Goal: Information Seeking & Learning: Learn about a topic

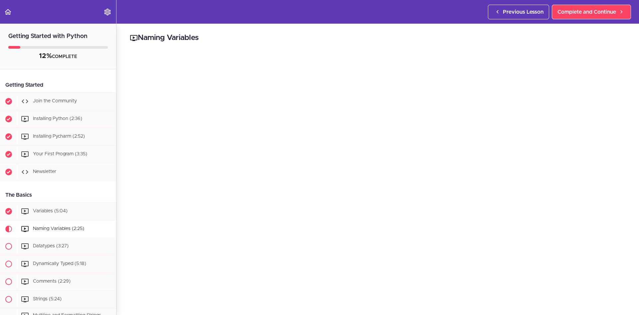
scroll to position [66, 0]
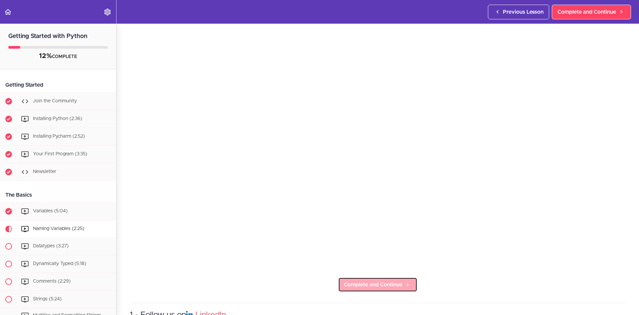
click at [367, 277] on link "Complete and Continue" at bounding box center [377, 284] width 79 height 15
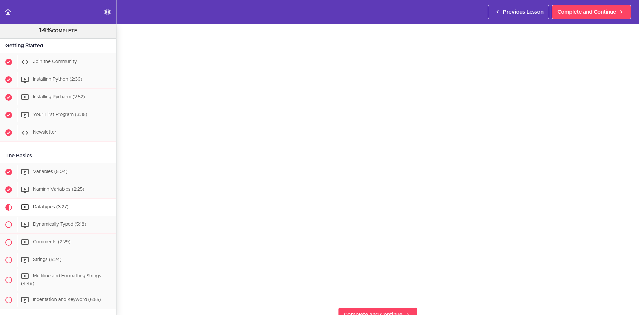
scroll to position [48, 0]
click at [376, 298] on span "Complete and Continue" at bounding box center [373, 302] width 59 height 8
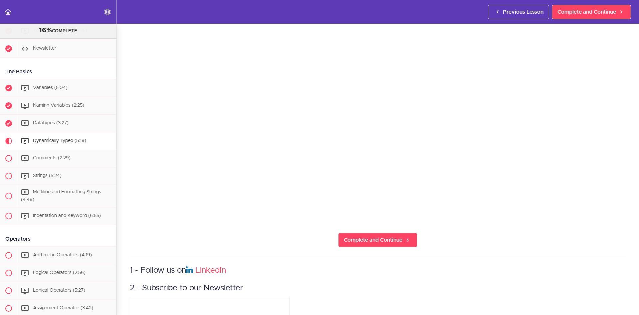
scroll to position [98, 0]
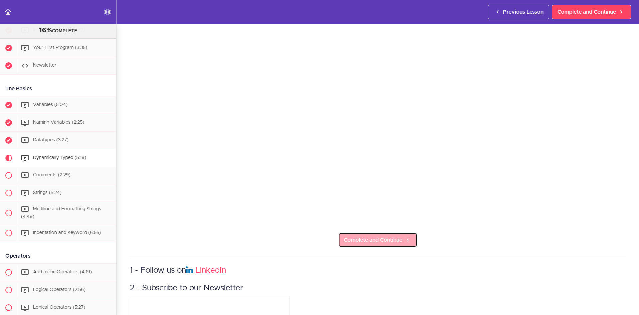
click at [393, 236] on span "Complete and Continue" at bounding box center [373, 240] width 59 height 8
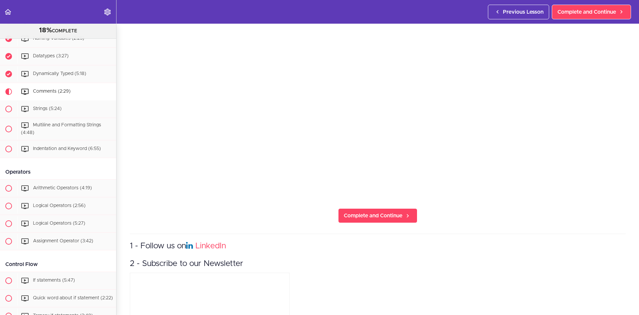
scroll to position [139, 0]
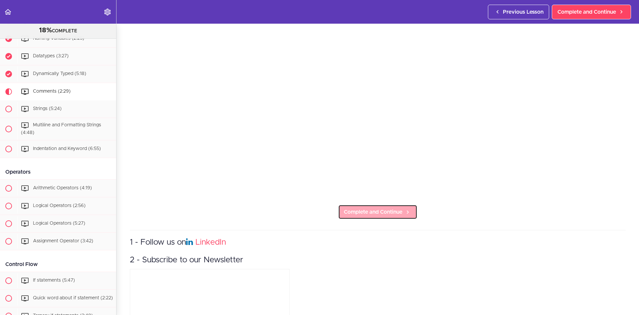
click at [368, 209] on span "Complete and Continue" at bounding box center [373, 212] width 59 height 8
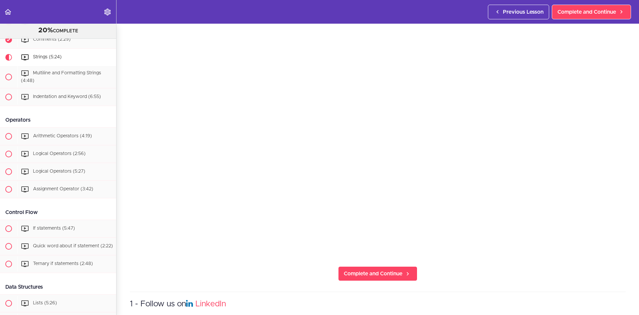
scroll to position [66, 0]
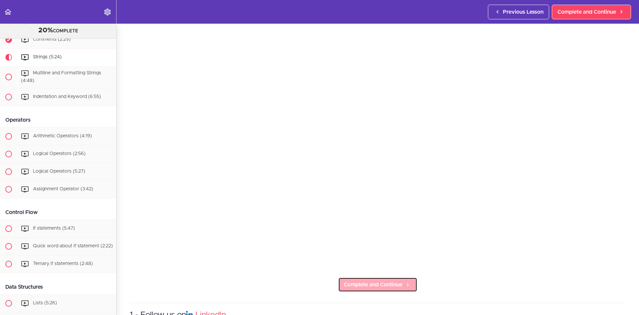
click at [361, 281] on span "Complete and Continue" at bounding box center [373, 284] width 59 height 8
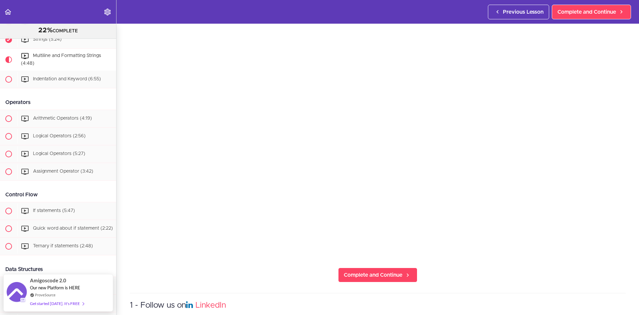
scroll to position [82, 0]
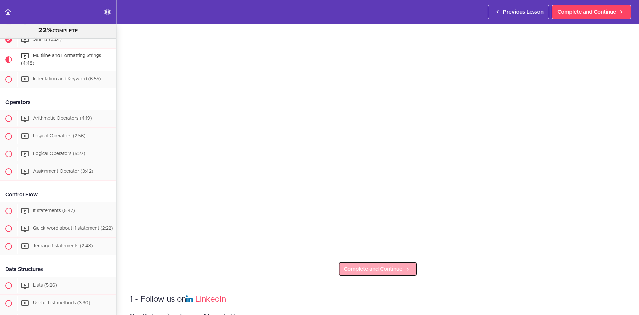
click at [380, 261] on link "Complete and Continue" at bounding box center [377, 268] width 79 height 15
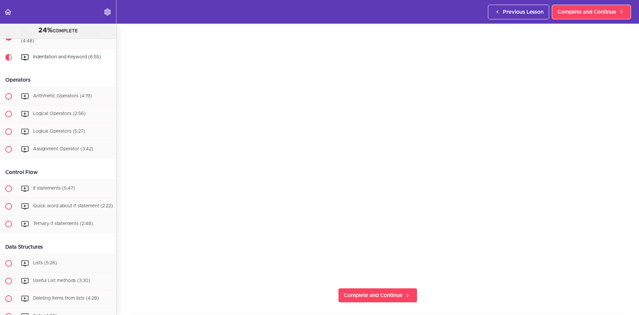
scroll to position [57, 0]
click at [379, 293] on span "Complete and Continue" at bounding box center [373, 294] width 59 height 8
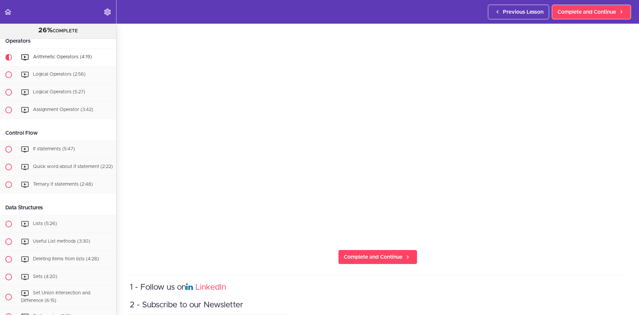
scroll to position [99, 0]
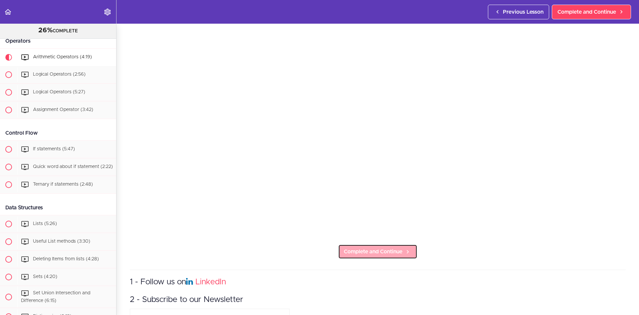
click at [395, 249] on span "Complete and Continue" at bounding box center [373, 251] width 59 height 8
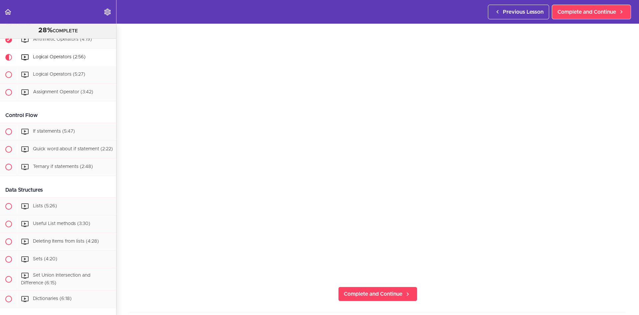
scroll to position [69, 0]
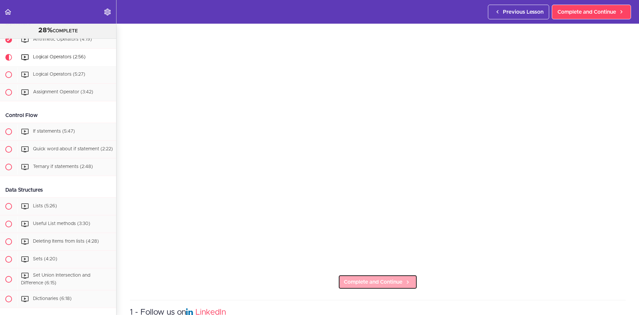
click at [354, 282] on span "Complete and Continue" at bounding box center [373, 282] width 59 height 8
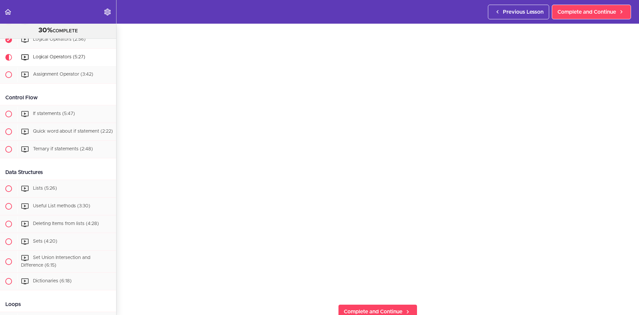
scroll to position [49, 0]
click at [391, 297] on span "Complete and Continue" at bounding box center [373, 301] width 59 height 8
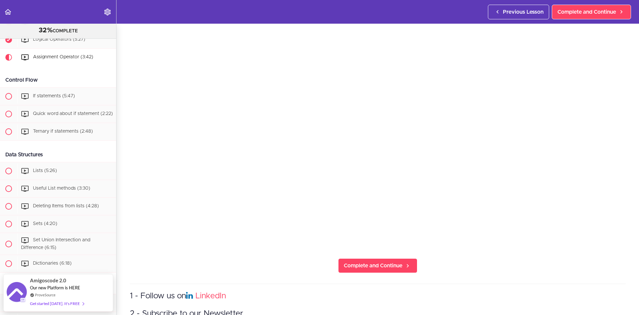
scroll to position [89, 0]
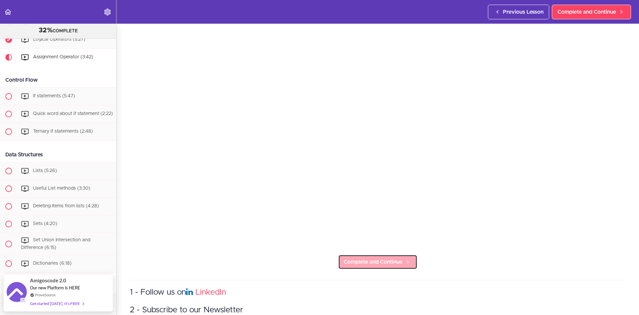
click at [382, 261] on span "Complete and Continue" at bounding box center [373, 262] width 59 height 8
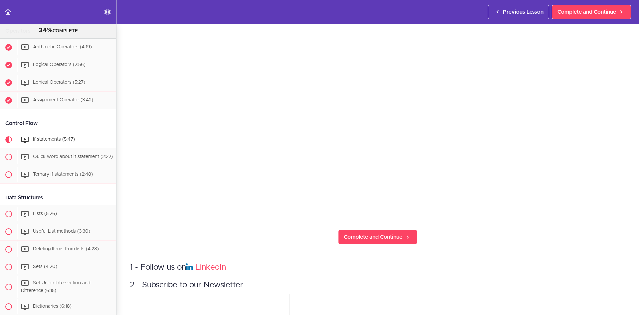
scroll to position [305, 0]
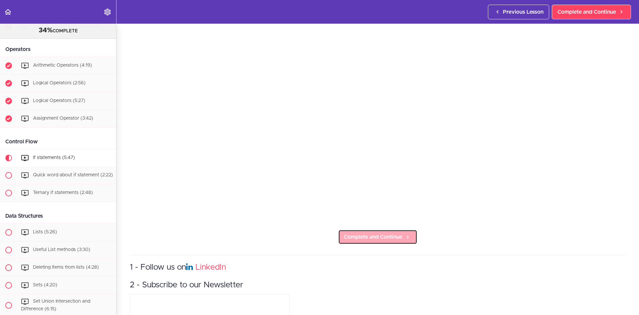
click at [365, 234] on span "Complete and Continue" at bounding box center [373, 237] width 59 height 8
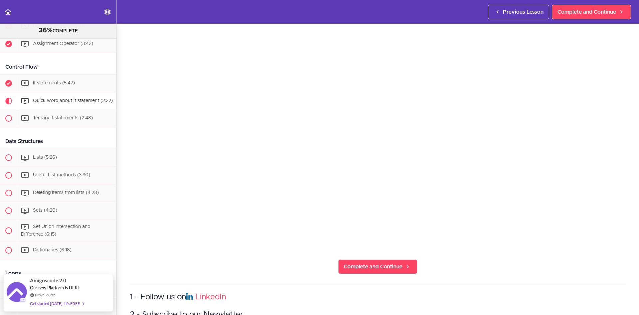
scroll to position [101, 0]
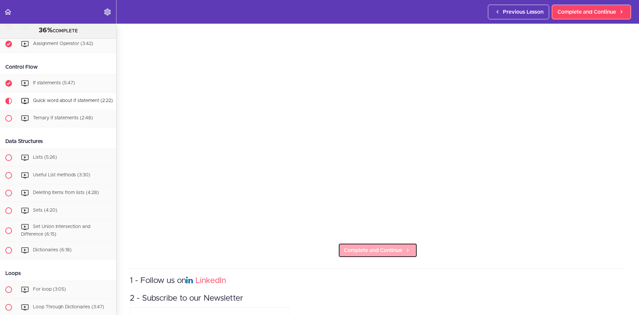
click at [370, 248] on span "Complete and Continue" at bounding box center [373, 250] width 59 height 8
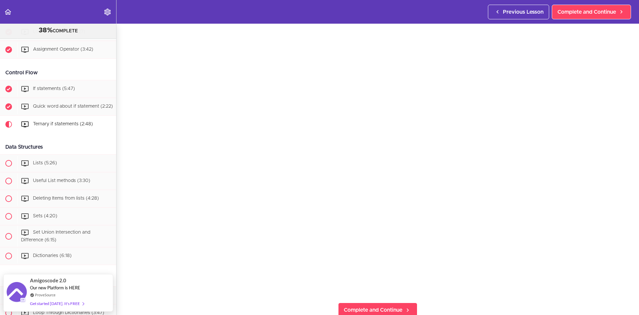
scroll to position [50, 0]
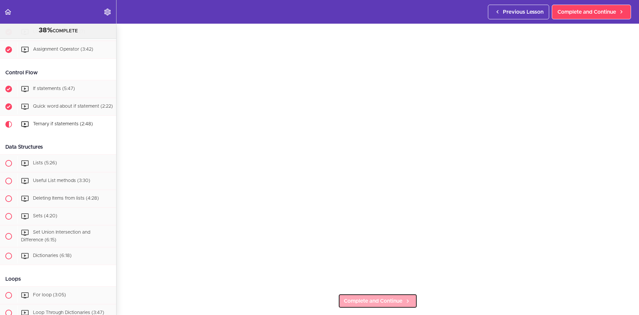
click at [355, 299] on span "Complete and Continue" at bounding box center [373, 301] width 59 height 8
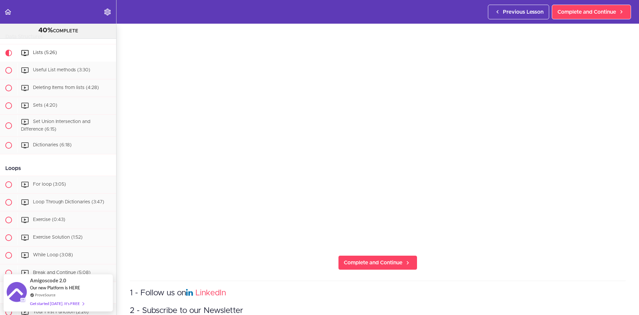
scroll to position [100, 0]
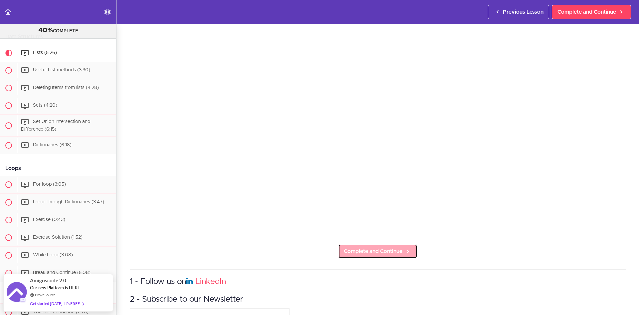
click at [365, 251] on span "Complete and Continue" at bounding box center [373, 251] width 59 height 8
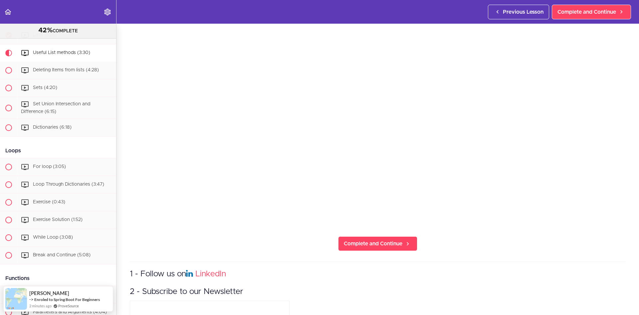
scroll to position [107, 0]
click at [391, 236] on link "Complete and Continue" at bounding box center [377, 243] width 79 height 15
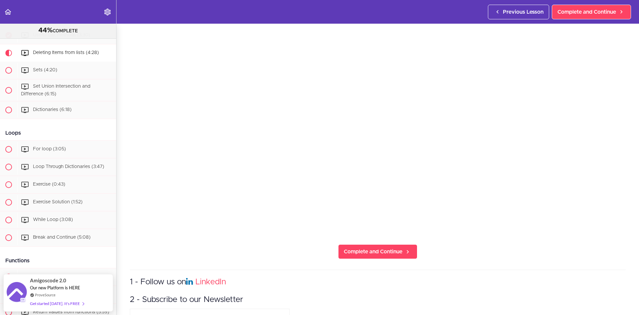
scroll to position [100, 0]
click at [404, 247] on icon at bounding box center [408, 250] width 8 height 7
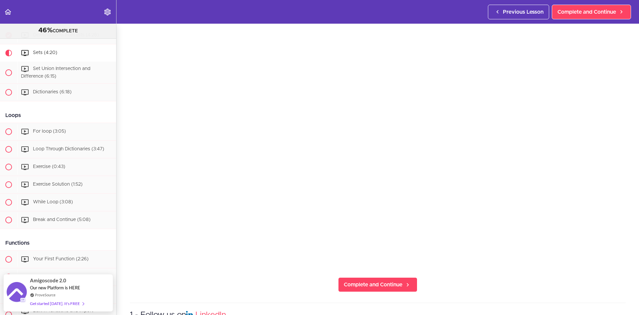
scroll to position [80, 0]
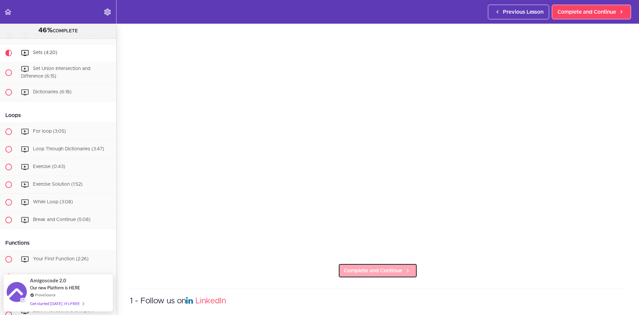
click at [389, 266] on span "Complete and Continue" at bounding box center [373, 270] width 59 height 8
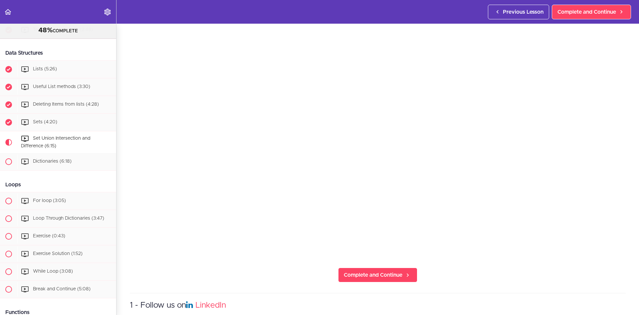
scroll to position [78, 0]
drag, startPoint x: 394, startPoint y: 271, endPoint x: 390, endPoint y: 268, distance: 5.4
click at [394, 271] on span "Complete and Continue" at bounding box center [373, 272] width 59 height 8
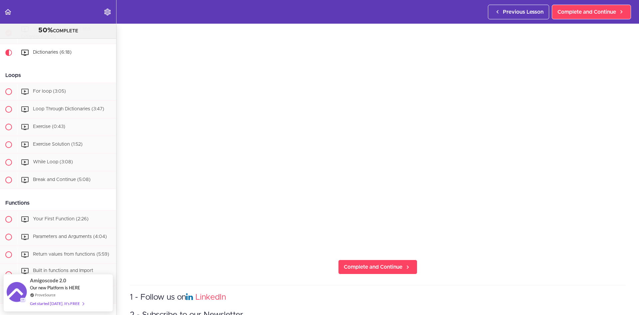
scroll to position [82, 0]
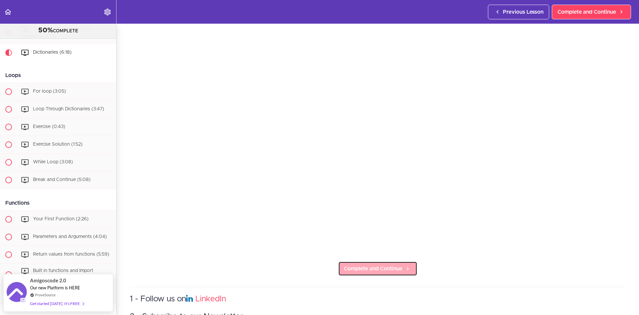
click at [404, 261] on link "Complete and Continue" at bounding box center [377, 268] width 79 height 15
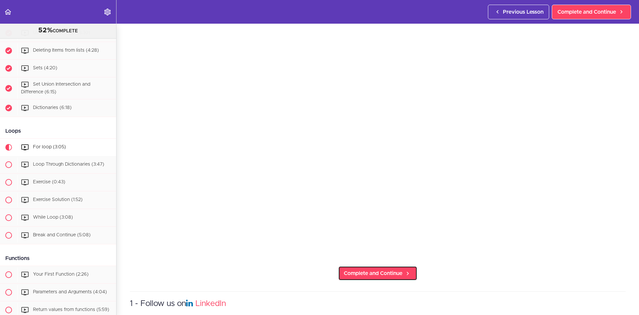
scroll to position [520, 0]
click at [377, 269] on span "Complete and Continue" at bounding box center [373, 273] width 59 height 8
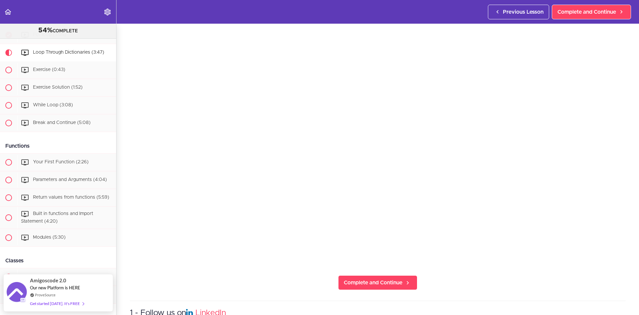
scroll to position [93, 0]
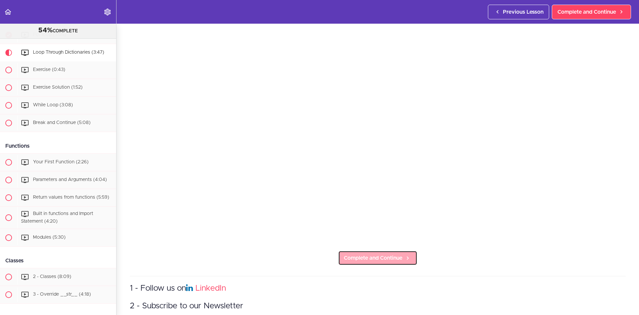
click at [360, 255] on span "Complete and Continue" at bounding box center [373, 258] width 59 height 8
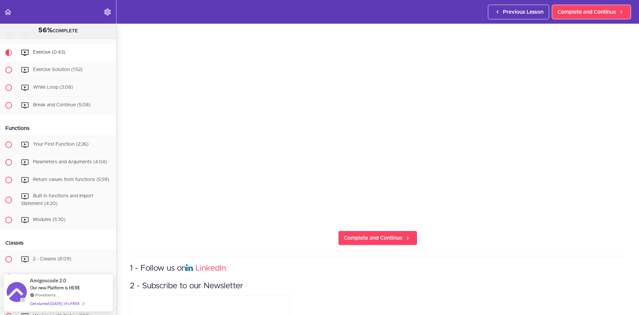
scroll to position [114, 0]
click at [390, 235] on span "Complete and Continue" at bounding box center [373, 236] width 59 height 8
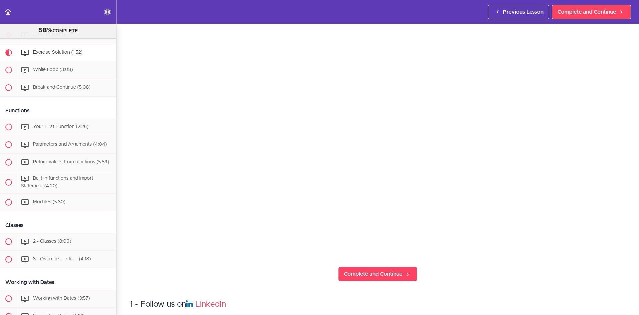
scroll to position [84, 0]
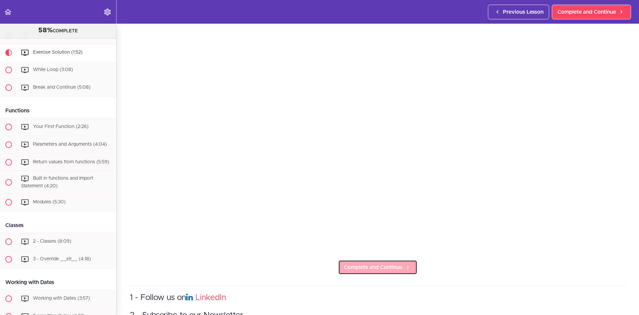
click at [369, 263] on span "Complete and Continue" at bounding box center [373, 267] width 59 height 8
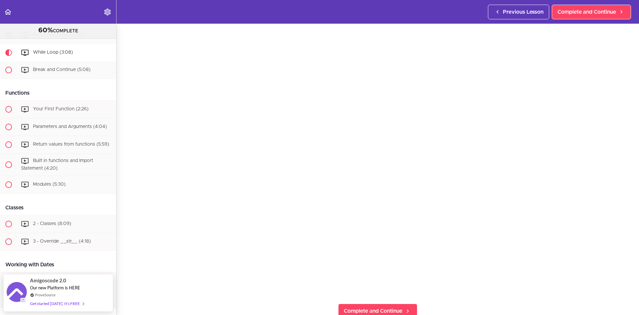
scroll to position [50, 0]
click at [366, 301] on span "Complete and Continue" at bounding box center [373, 301] width 59 height 8
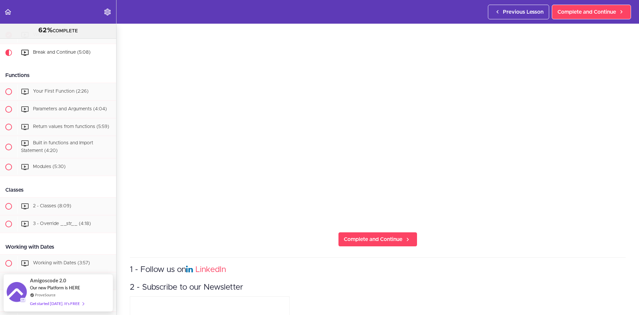
scroll to position [109, 0]
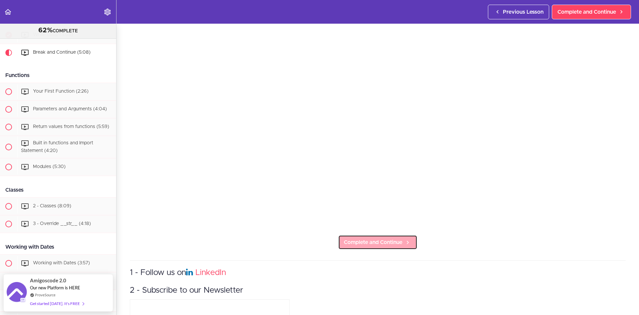
click at [364, 235] on link "Complete and Continue" at bounding box center [377, 242] width 79 height 15
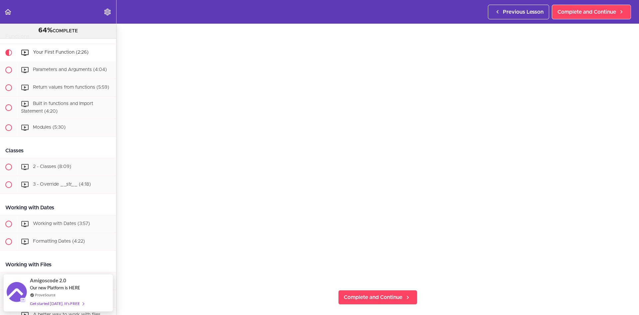
scroll to position [62, 0]
click at [370, 285] on span "Complete and Continue" at bounding box center [373, 289] width 59 height 8
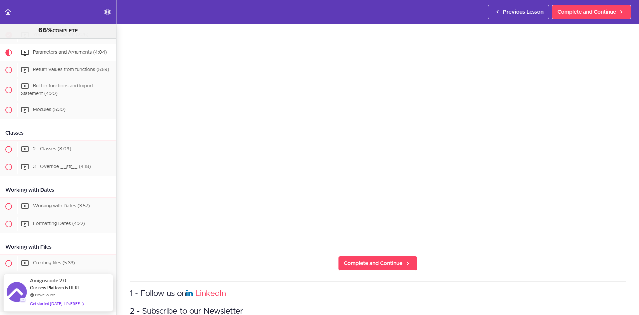
scroll to position [91, 0]
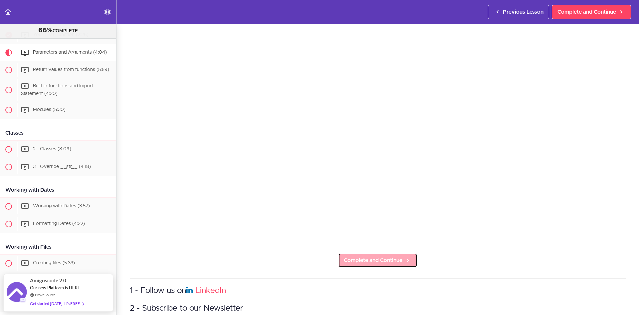
click at [388, 258] on span "Complete and Continue" at bounding box center [373, 260] width 59 height 8
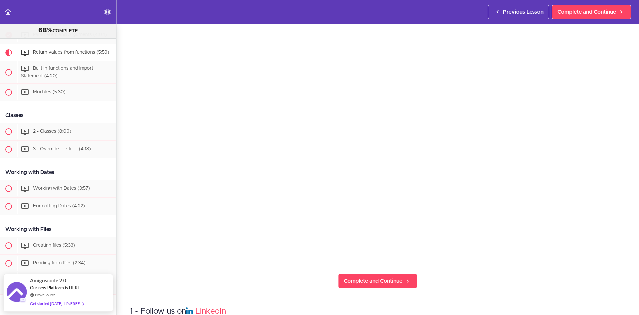
scroll to position [51, 0]
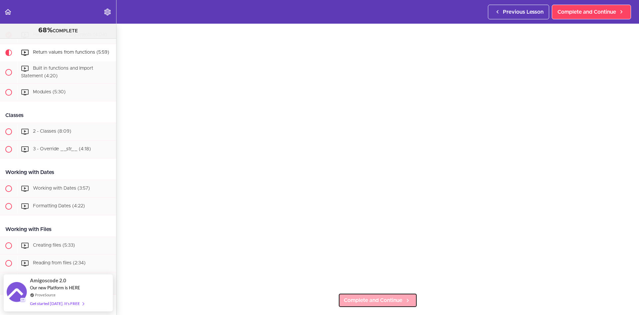
click at [383, 299] on span "Complete and Continue" at bounding box center [373, 300] width 59 height 8
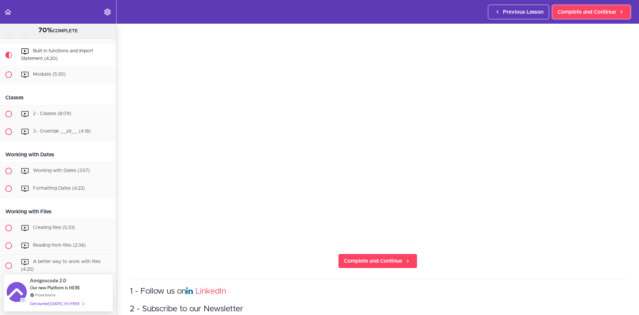
scroll to position [110, 0]
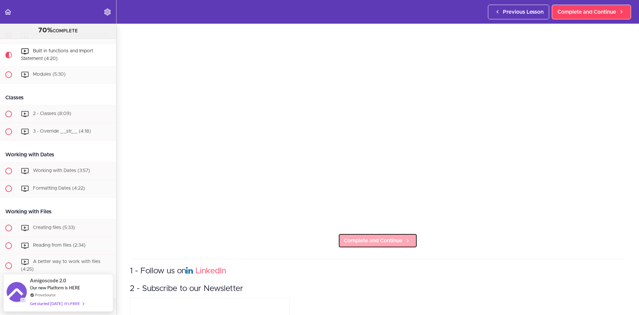
click at [390, 237] on span "Complete and Continue" at bounding box center [373, 240] width 59 height 8
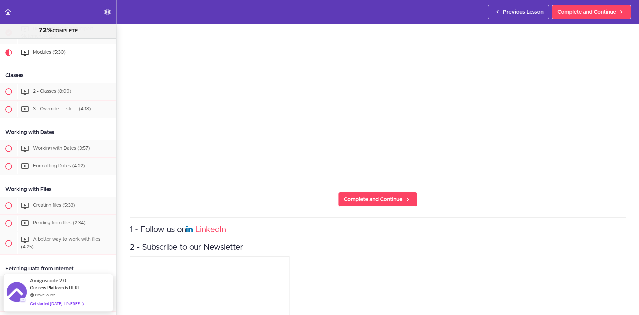
scroll to position [153, 0]
click at [383, 194] on span "Complete and Continue" at bounding box center [373, 198] width 59 height 8
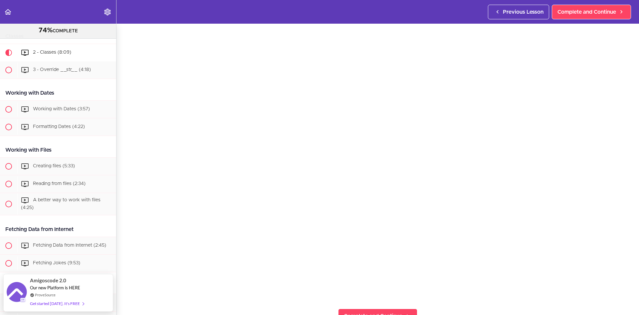
scroll to position [46, 0]
click at [366, 301] on span "Complete and Continue" at bounding box center [373, 305] width 59 height 8
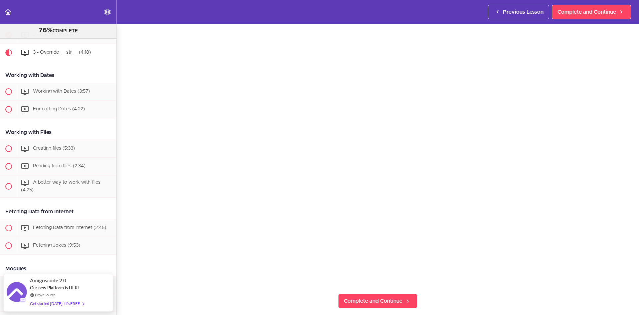
scroll to position [52, 0]
click at [379, 295] on span "Complete and Continue" at bounding box center [373, 299] width 59 height 8
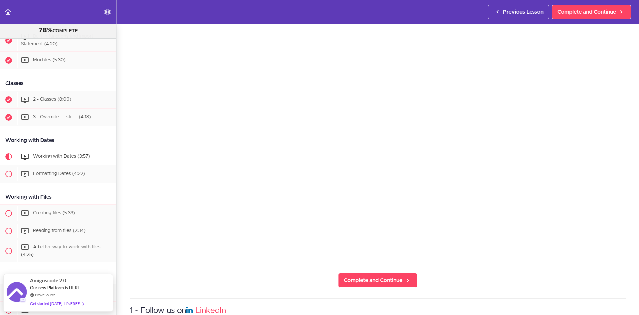
scroll to position [71, 0]
click at [392, 279] on span "Complete and Continue" at bounding box center [373, 279] width 59 height 8
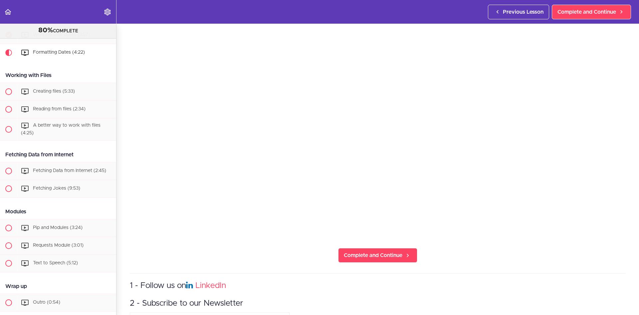
scroll to position [96, 0]
click at [394, 254] on span "Complete and Continue" at bounding box center [373, 254] width 59 height 8
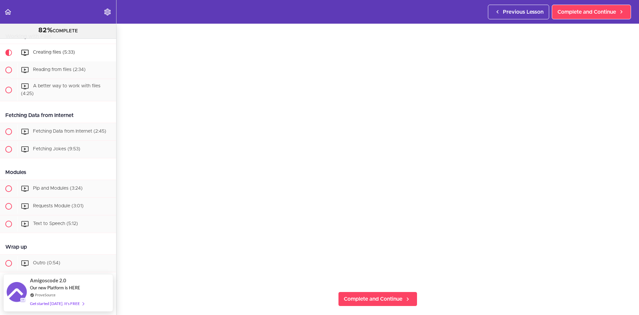
scroll to position [55, 0]
click at [385, 292] on span "Complete and Continue" at bounding box center [373, 296] width 59 height 8
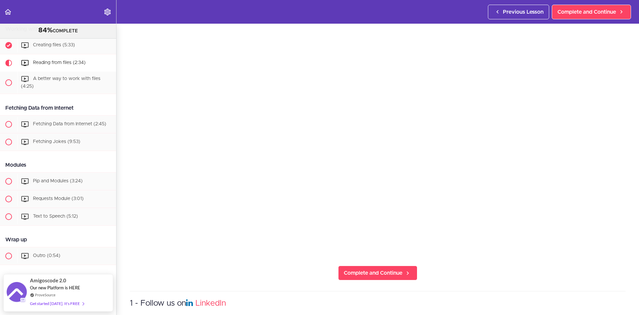
scroll to position [78, 0]
click at [386, 275] on link "Complete and Continue" at bounding box center [377, 272] width 79 height 15
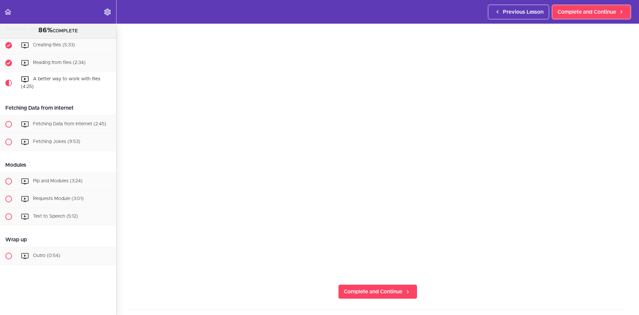
scroll to position [79, 0]
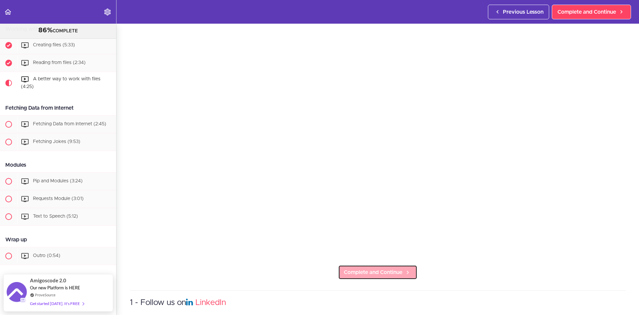
click at [374, 268] on span "Complete and Continue" at bounding box center [373, 272] width 59 height 8
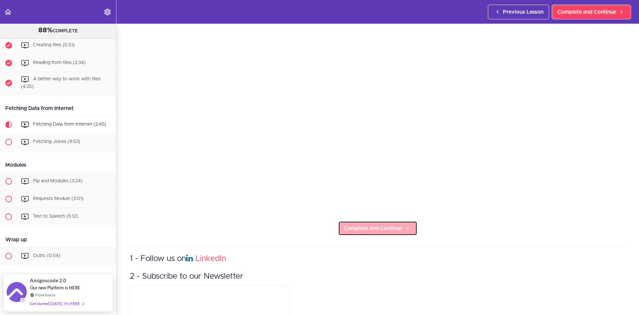
click at [394, 225] on span "Complete and Continue" at bounding box center [373, 228] width 59 height 8
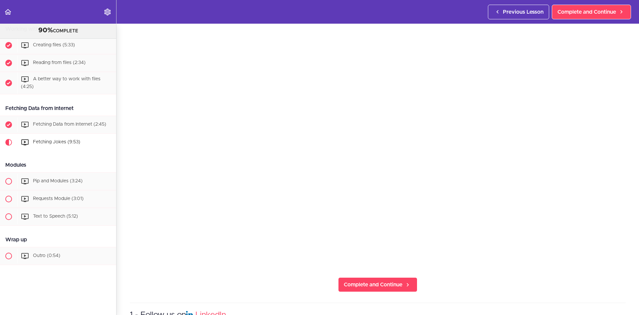
scroll to position [126, 0]
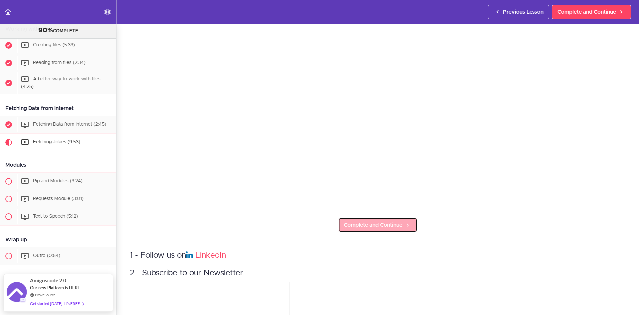
click at [399, 221] on span "Complete and Continue" at bounding box center [373, 225] width 59 height 8
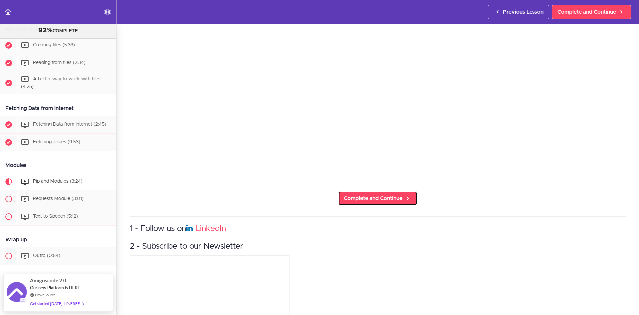
scroll to position [160, 0]
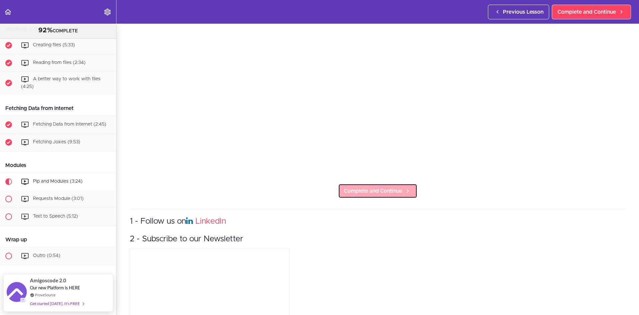
click at [404, 187] on icon at bounding box center [408, 190] width 8 height 7
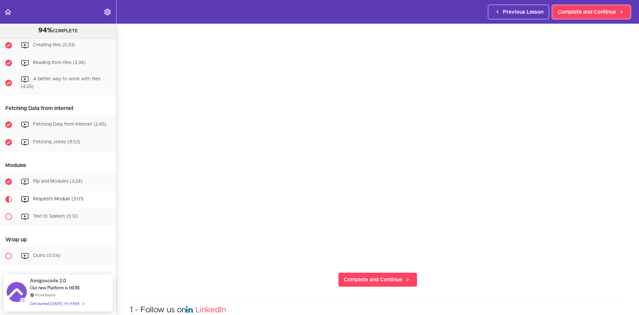
scroll to position [73, 0]
click at [393, 277] on span "Complete and Continue" at bounding box center [373, 278] width 59 height 8
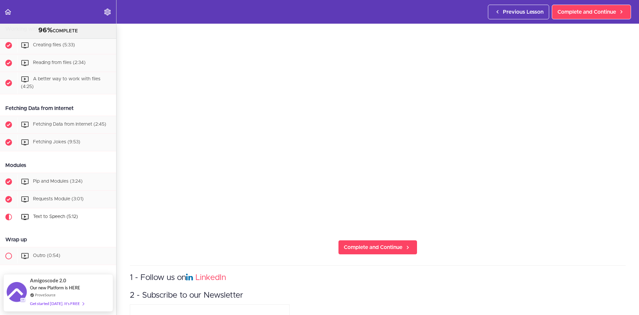
scroll to position [107, 0]
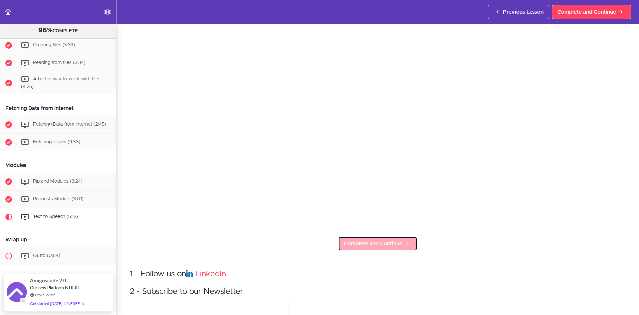
click at [386, 239] on span "Complete and Continue" at bounding box center [373, 243] width 59 height 8
click at [387, 239] on span "Complete and Continue" at bounding box center [373, 243] width 59 height 8
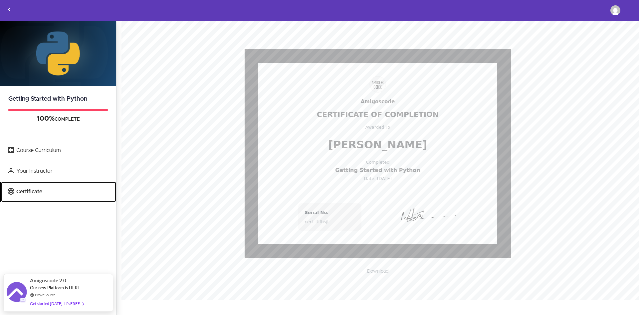
click at [42, 192] on link "Certificate" at bounding box center [58, 191] width 115 height 20
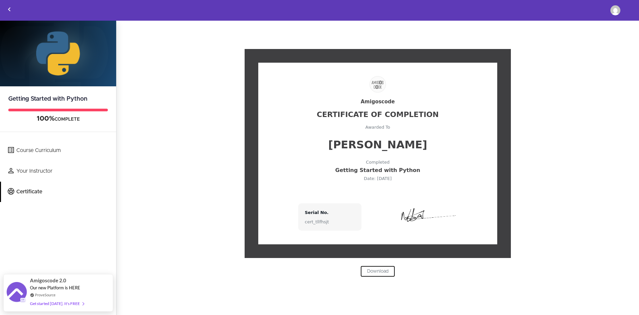
click at [374, 270] on link "Download" at bounding box center [377, 270] width 35 height 11
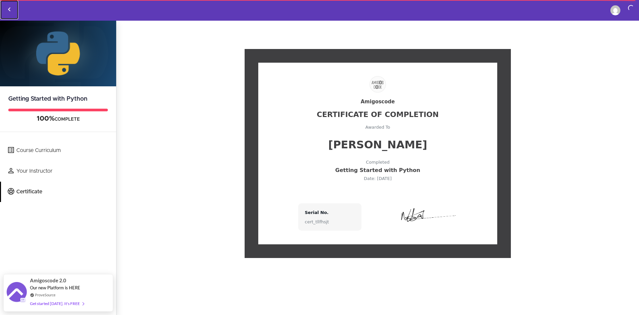
click at [6, 8] on icon "Back to courses" at bounding box center [9, 9] width 8 height 8
click at [10, 8] on use "Back to courses" at bounding box center [9, 9] width 2 height 4
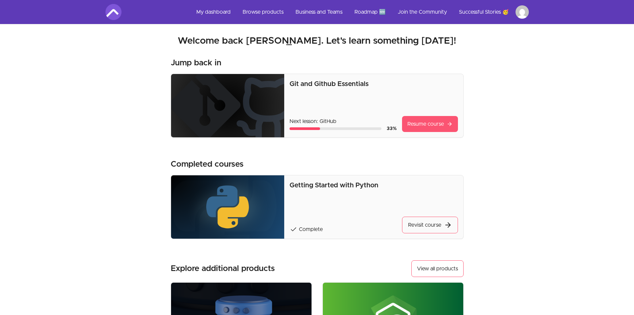
click at [424, 125] on link "Resume course" at bounding box center [430, 124] width 56 height 16
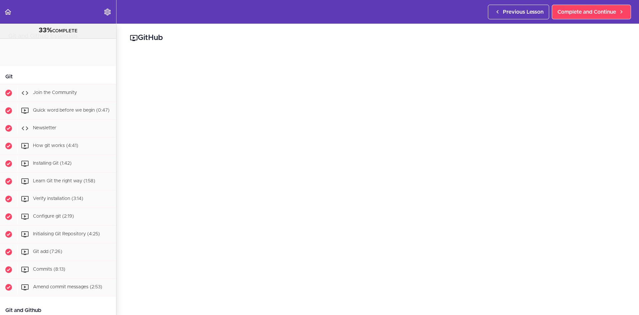
scroll to position [282, 0]
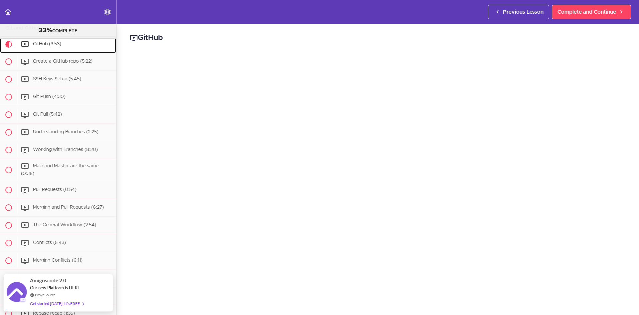
click at [32, 48] on div "GitHub (3:53)" at bounding box center [66, 44] width 99 height 15
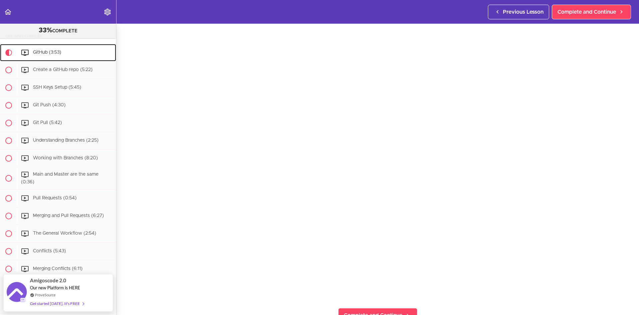
scroll to position [58, 0]
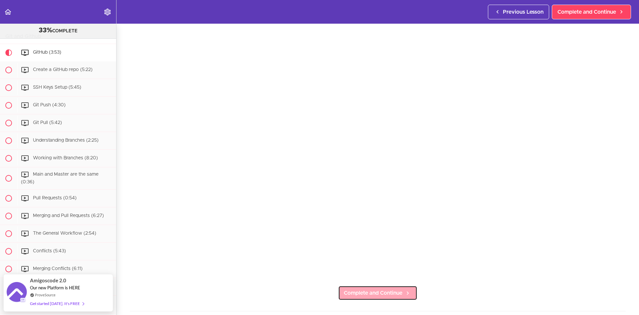
click at [361, 289] on span "Complete and Continue" at bounding box center [373, 293] width 59 height 8
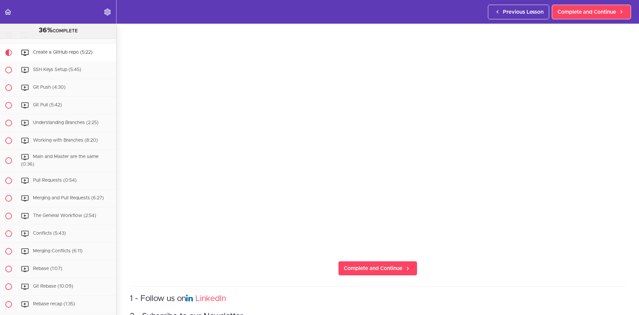
scroll to position [96, 0]
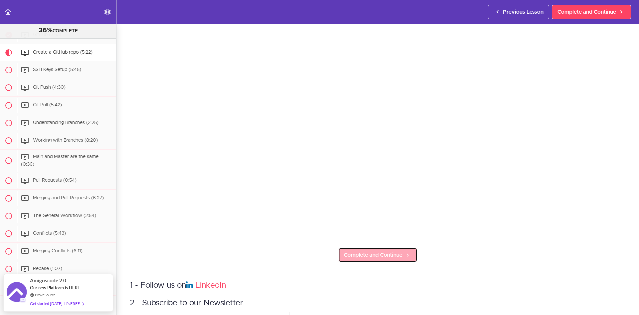
click at [395, 251] on span "Complete and Continue" at bounding box center [373, 255] width 59 height 8
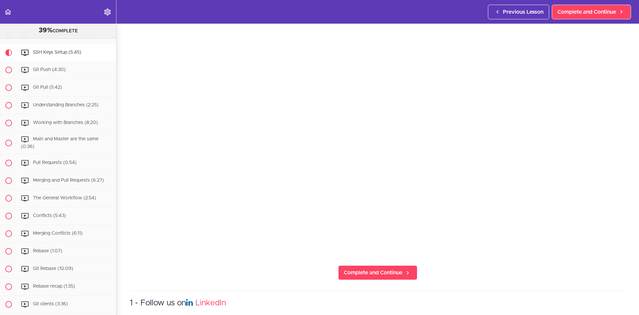
scroll to position [96, 0]
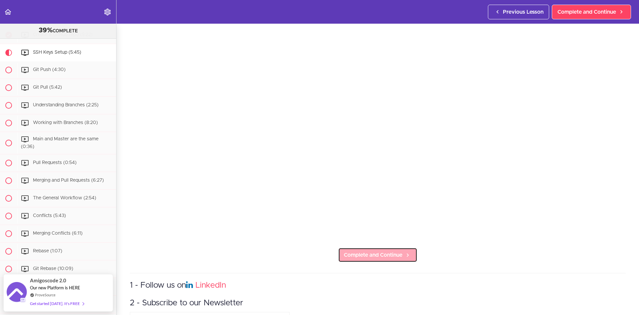
click at [406, 251] on icon at bounding box center [408, 254] width 8 height 7
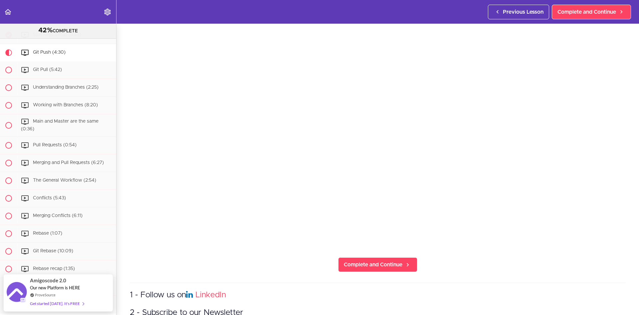
scroll to position [90, 0]
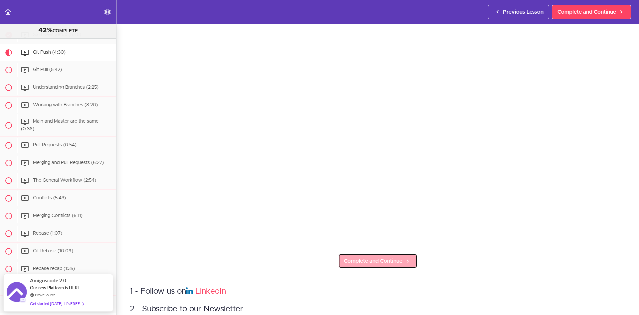
click at [404, 261] on icon at bounding box center [408, 260] width 8 height 7
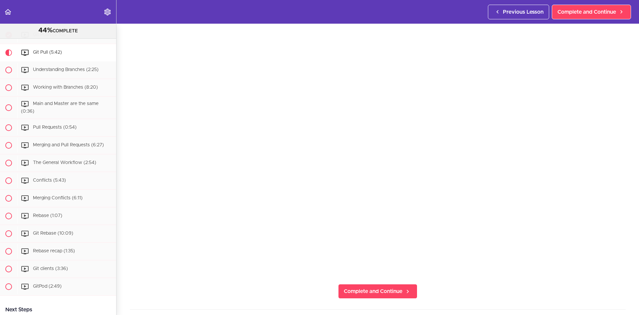
scroll to position [80, 0]
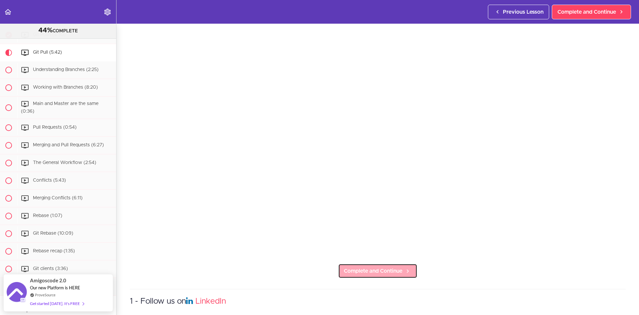
click at [355, 271] on span "Complete and Continue" at bounding box center [373, 271] width 59 height 8
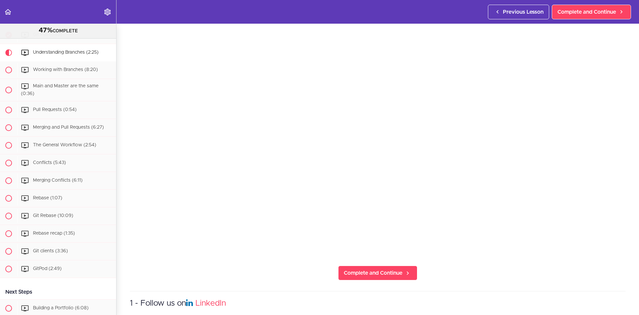
scroll to position [79, 0]
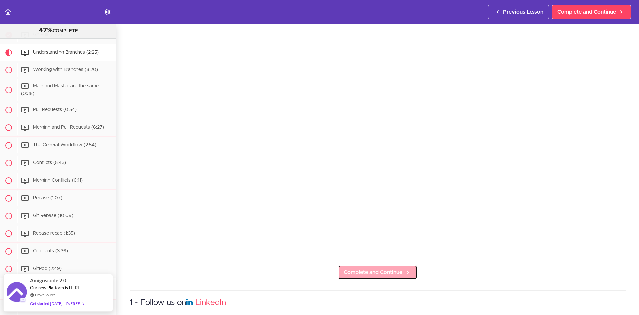
click at [404, 269] on icon at bounding box center [408, 272] width 8 height 7
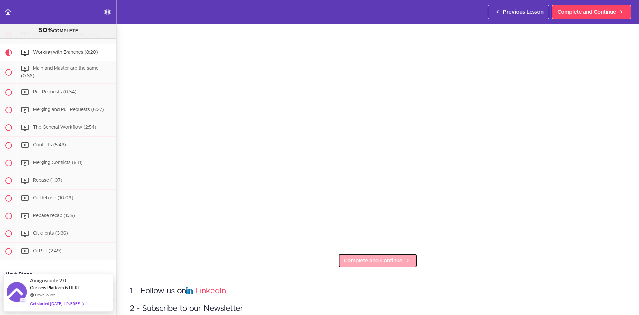
click at [371, 256] on span "Complete and Continue" at bounding box center [373, 260] width 59 height 8
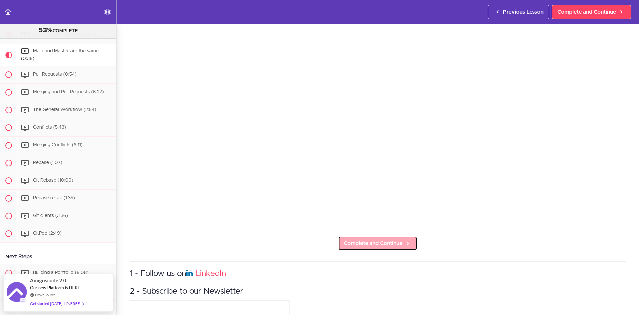
click at [363, 243] on span "Complete and Continue" at bounding box center [373, 243] width 59 height 8
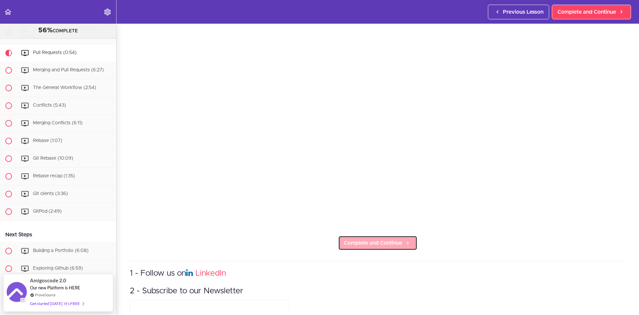
click at [370, 235] on link "Complete and Continue" at bounding box center [377, 242] width 79 height 15
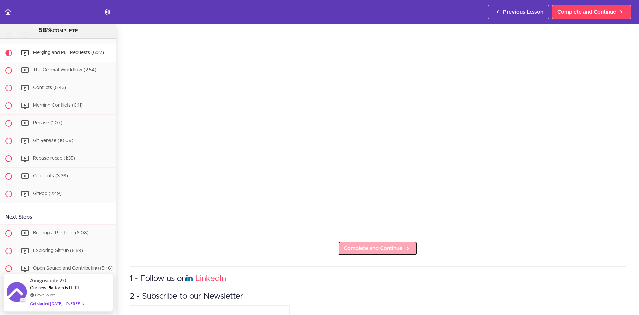
click at [398, 241] on link "Complete and Continue" at bounding box center [377, 248] width 79 height 15
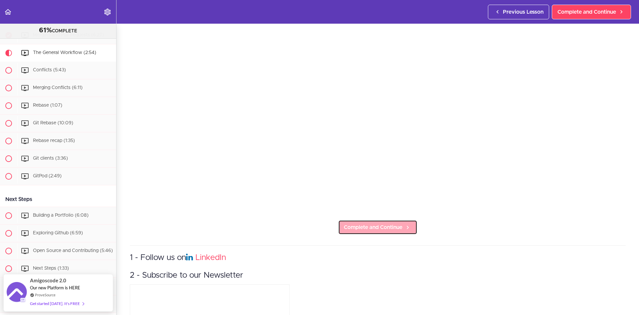
click at [389, 223] on span "Complete and Continue" at bounding box center [373, 227] width 59 height 8
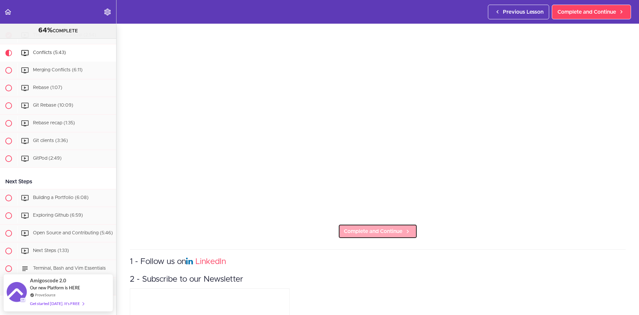
click at [397, 227] on span "Complete and Continue" at bounding box center [373, 231] width 59 height 8
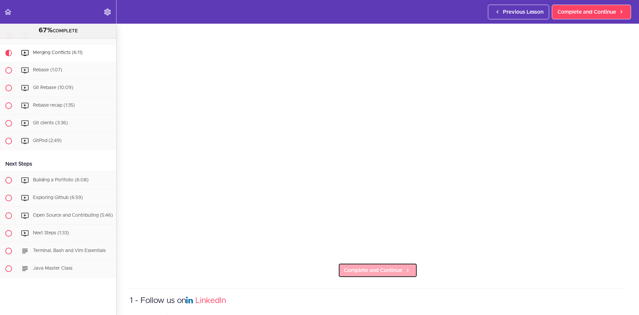
click at [375, 269] on span "Complete and Continue" at bounding box center [373, 270] width 59 height 8
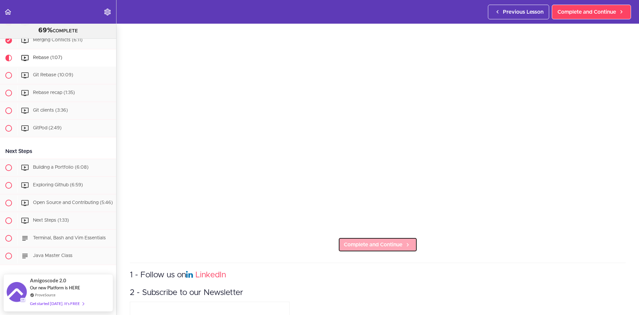
click at [390, 237] on link "Complete and Continue" at bounding box center [377, 244] width 79 height 15
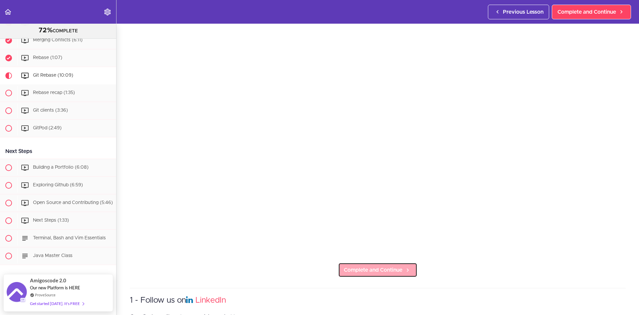
click at [391, 266] on span "Complete and Continue" at bounding box center [373, 270] width 59 height 8
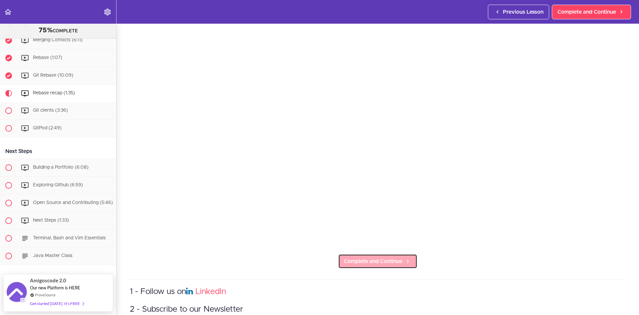
click at [375, 257] on span "Complete and Continue" at bounding box center [373, 261] width 59 height 8
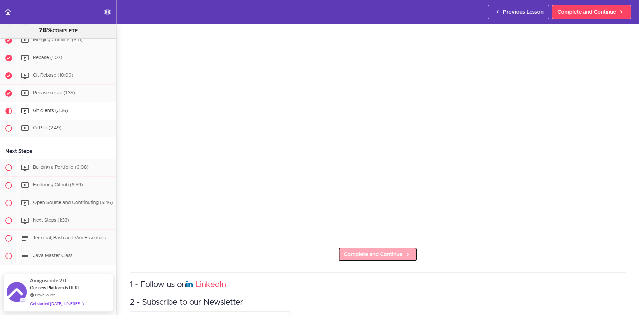
click at [373, 256] on link "Complete and Continue" at bounding box center [377, 254] width 79 height 15
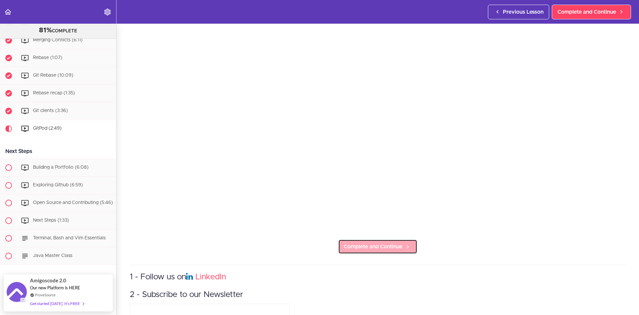
click at [385, 242] on span "Complete and Continue" at bounding box center [373, 246] width 59 height 8
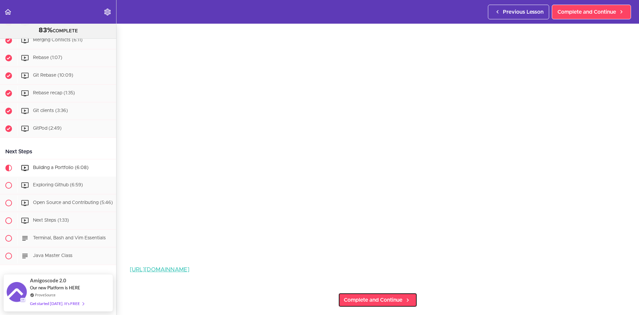
drag, startPoint x: 370, startPoint y: 301, endPoint x: 393, endPoint y: 275, distance: 34.2
click at [370, 301] on link "Complete and Continue" at bounding box center [377, 299] width 79 height 15
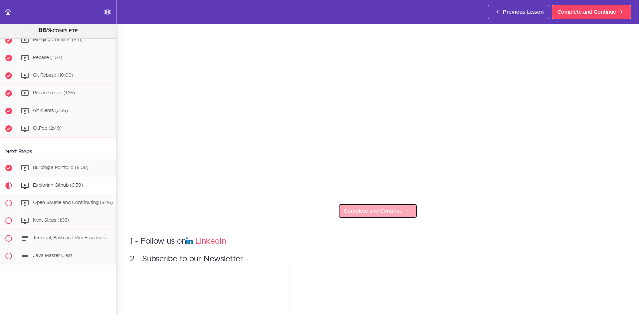
click at [391, 207] on span "Complete and Continue" at bounding box center [373, 211] width 59 height 8
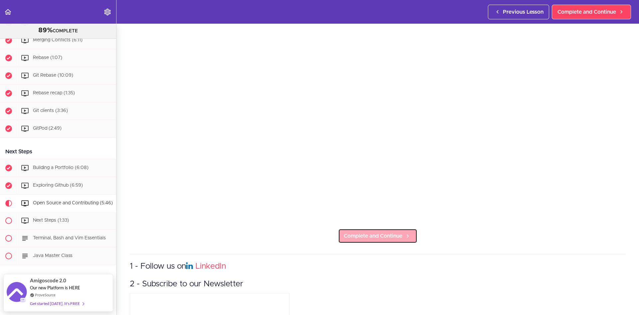
click at [391, 236] on span "Complete and Continue" at bounding box center [373, 236] width 59 height 8
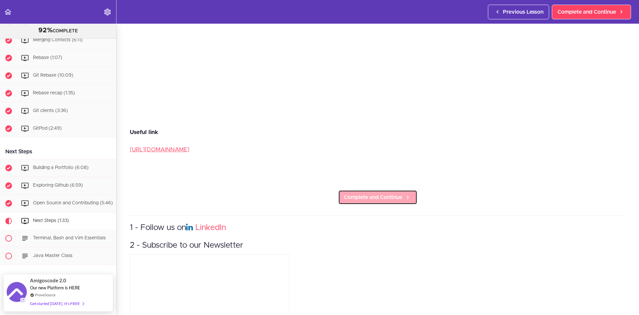
click at [400, 190] on link "Complete and Continue" at bounding box center [377, 197] width 79 height 15
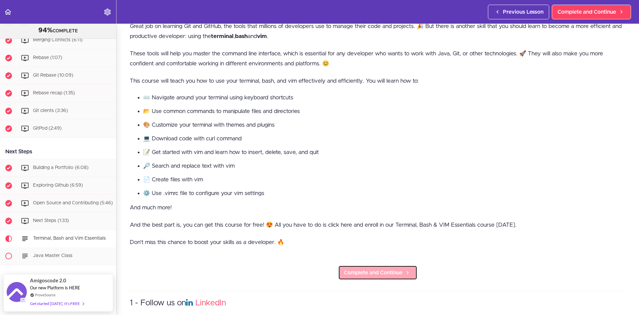
click at [400, 270] on link "Complete and Continue" at bounding box center [377, 272] width 79 height 15
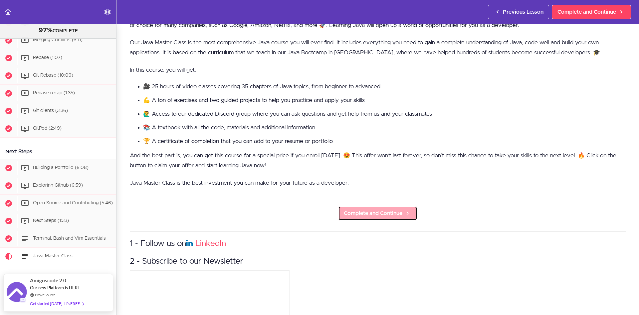
click at [393, 212] on span "Complete and Continue" at bounding box center [373, 213] width 59 height 8
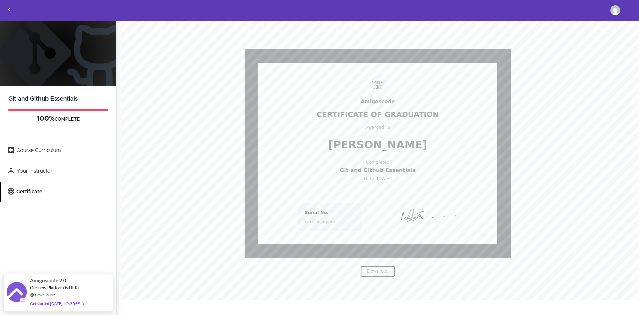
click at [379, 271] on link "Download" at bounding box center [377, 270] width 35 height 11
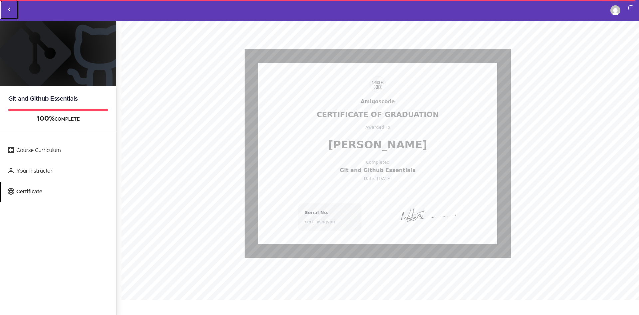
click at [9, 10] on use "Back to courses" at bounding box center [9, 9] width 2 height 4
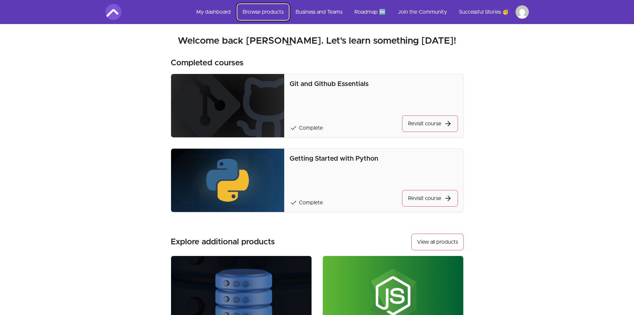
click at [272, 10] on link "Browse products" at bounding box center [263, 12] width 52 height 16
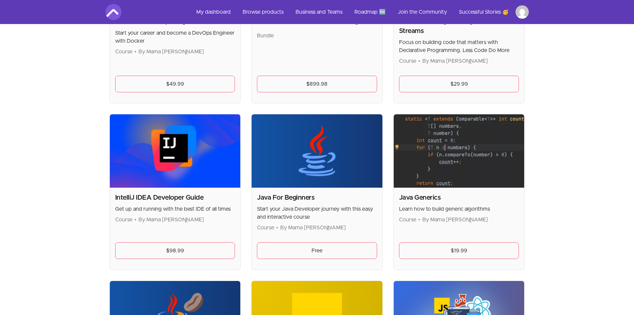
scroll to position [554, 0]
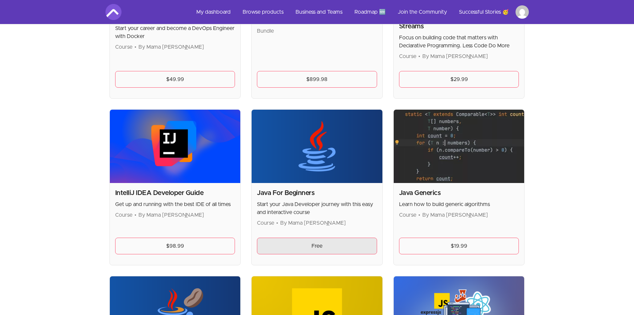
click at [314, 245] on link "Free" at bounding box center [317, 245] width 120 height 17
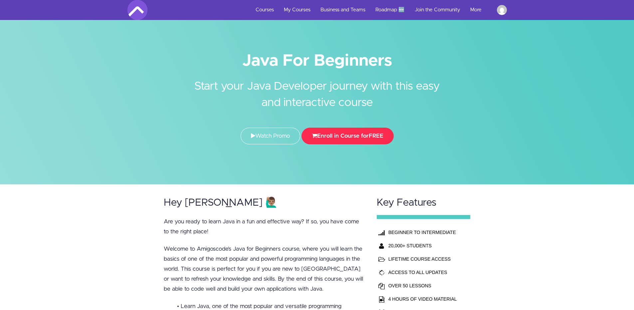
click at [359, 136] on button "Enroll in Course for FREE" at bounding box center [348, 135] width 92 height 17
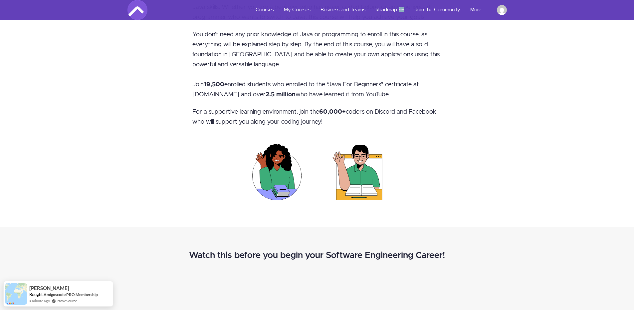
scroll to position [531, 0]
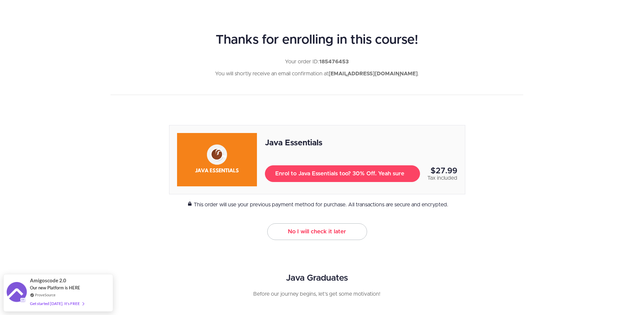
click at [340, 231] on link "No I will check it later" at bounding box center [317, 231] width 100 height 17
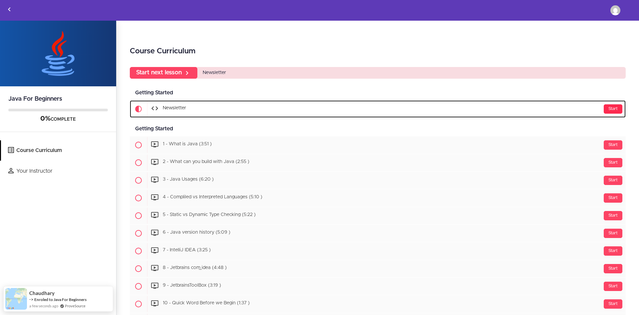
click at [604, 108] on div "Start" at bounding box center [613, 108] width 19 height 9
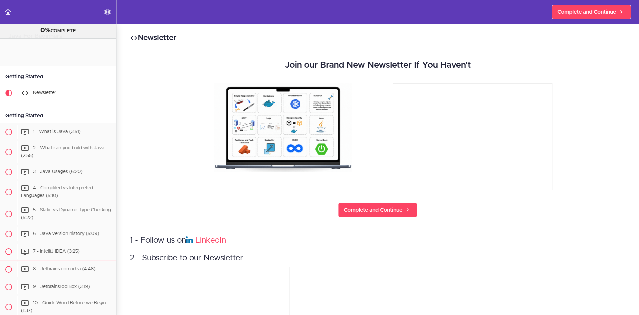
scroll to position [44, 0]
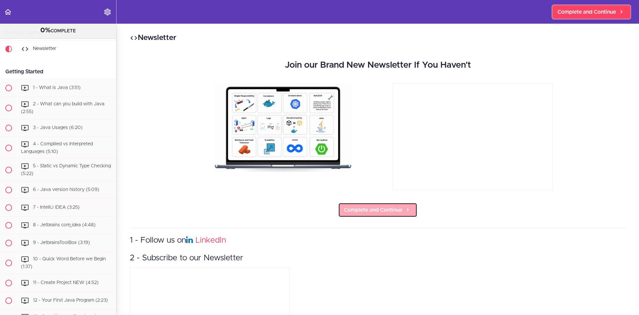
drag, startPoint x: 402, startPoint y: 211, endPoint x: 397, endPoint y: 210, distance: 4.7
click at [404, 211] on icon at bounding box center [408, 209] width 8 height 7
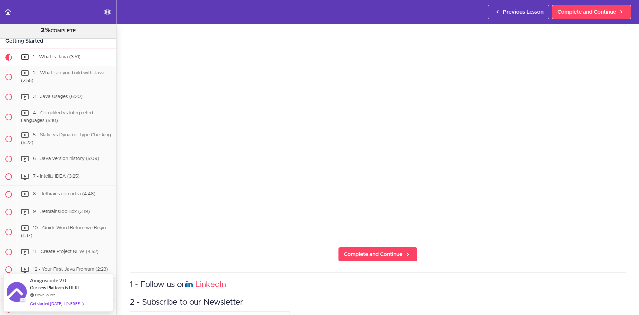
scroll to position [97, 0]
click at [390, 249] on span "Complete and Continue" at bounding box center [373, 253] width 59 height 8
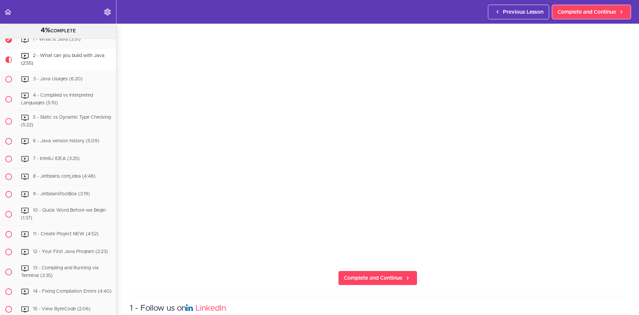
scroll to position [88, 0]
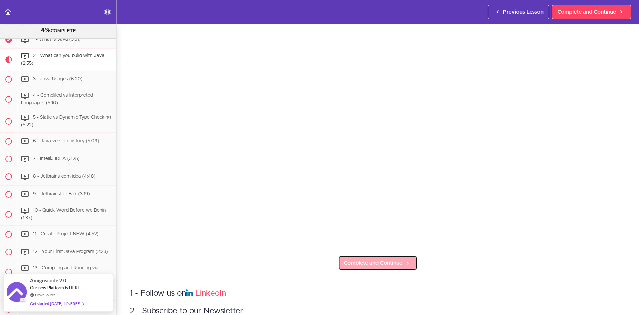
click at [391, 259] on span "Complete and Continue" at bounding box center [373, 263] width 59 height 8
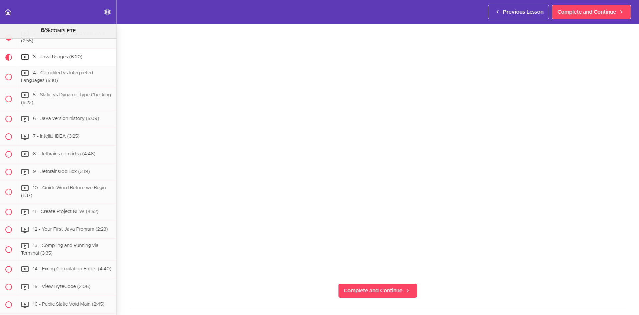
scroll to position [85, 0]
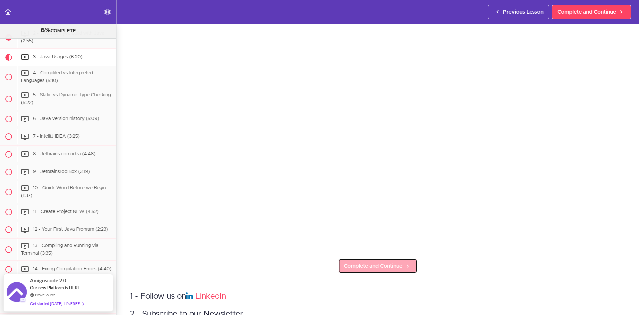
click at [387, 263] on span "Complete and Continue" at bounding box center [373, 266] width 59 height 8
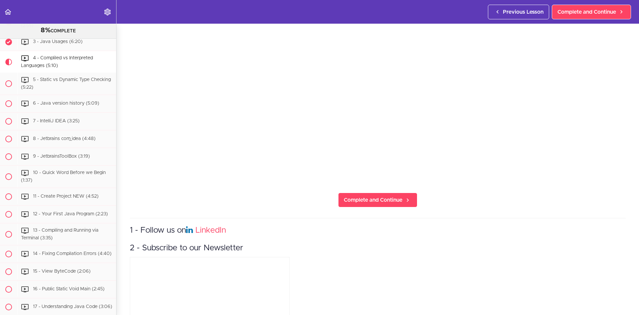
scroll to position [132, 0]
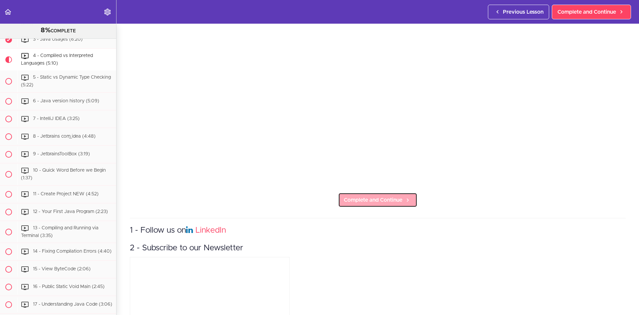
click at [404, 197] on icon at bounding box center [408, 199] width 8 height 7
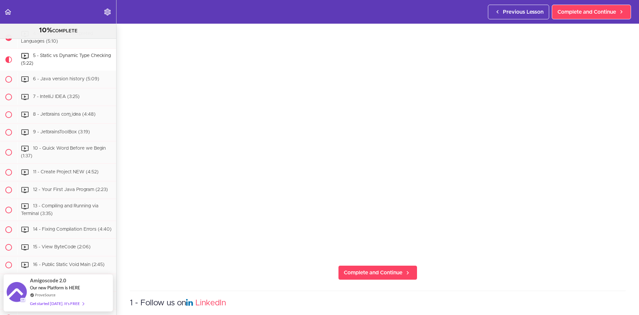
scroll to position [83, 0]
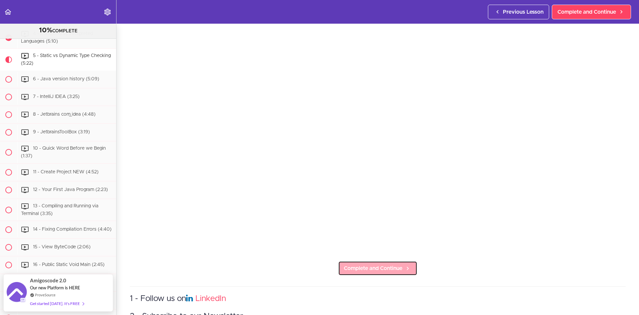
click at [356, 264] on span "Complete and Continue" at bounding box center [373, 268] width 59 height 8
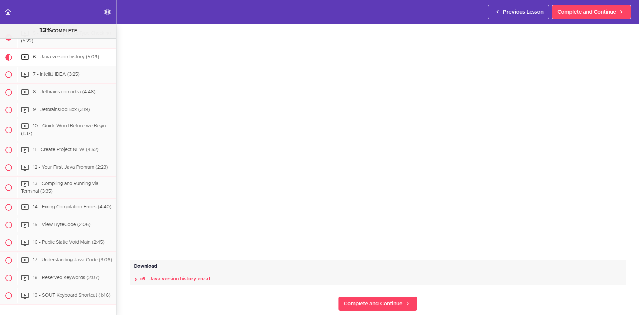
scroll to position [109, 0]
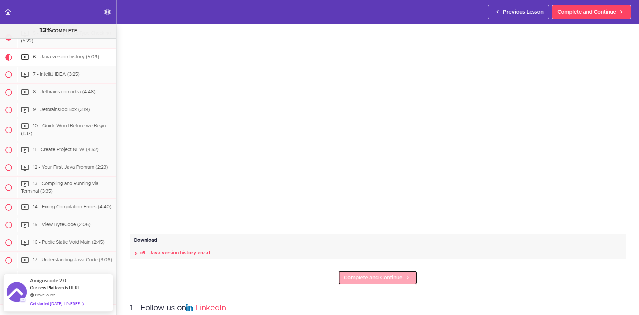
click at [383, 273] on span "Complete and Continue" at bounding box center [373, 277] width 59 height 8
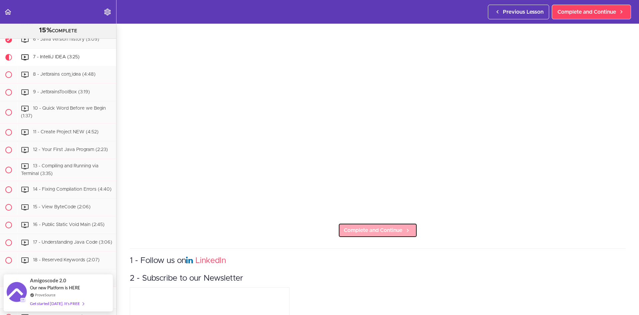
click at [391, 232] on link "Complete and Continue" at bounding box center [377, 230] width 79 height 15
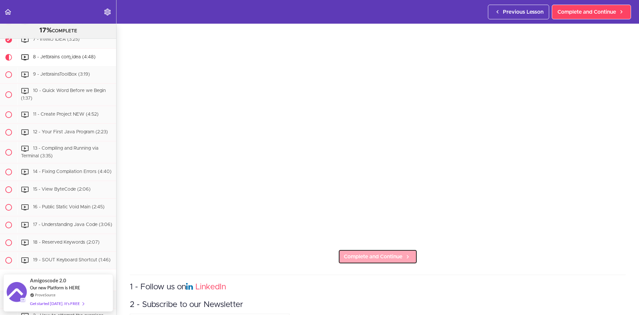
click at [370, 249] on link "Complete and Continue" at bounding box center [377, 256] width 79 height 15
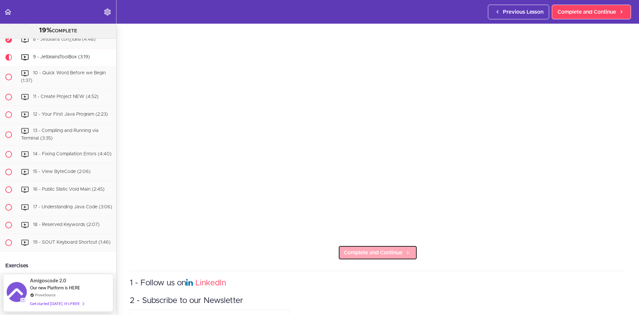
click at [409, 250] on icon at bounding box center [408, 252] width 8 height 7
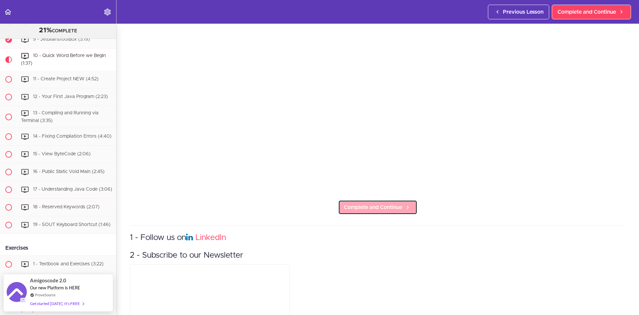
click at [389, 200] on link "Complete and Continue" at bounding box center [377, 207] width 79 height 15
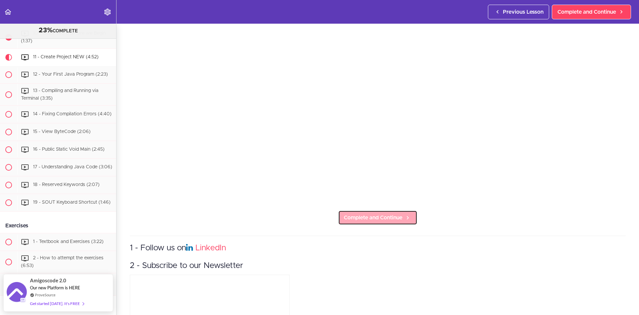
click at [390, 215] on span "Complete and Continue" at bounding box center [373, 217] width 59 height 8
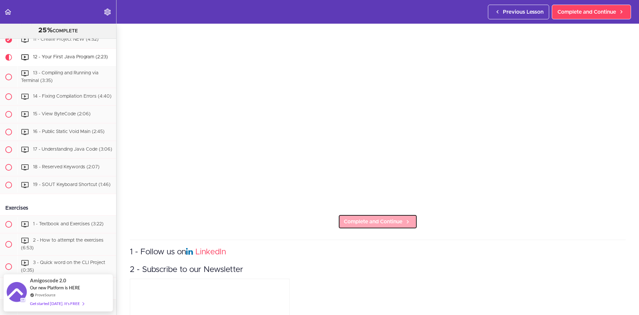
click at [398, 220] on span "Complete and Continue" at bounding box center [373, 221] width 59 height 8
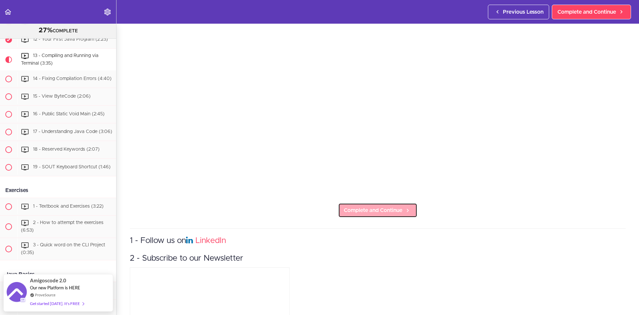
click at [388, 210] on span "Complete and Continue" at bounding box center [373, 210] width 59 height 8
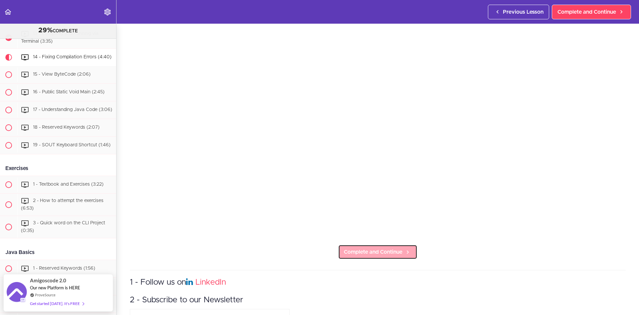
click at [382, 250] on span "Complete and Continue" at bounding box center [373, 252] width 59 height 8
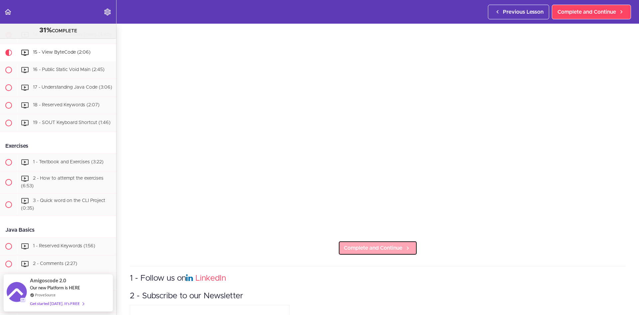
click at [391, 247] on span "Complete and Continue" at bounding box center [373, 248] width 59 height 8
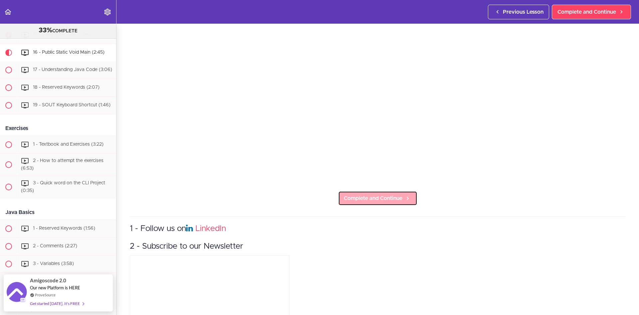
click at [377, 196] on span "Complete and Continue" at bounding box center [373, 198] width 59 height 8
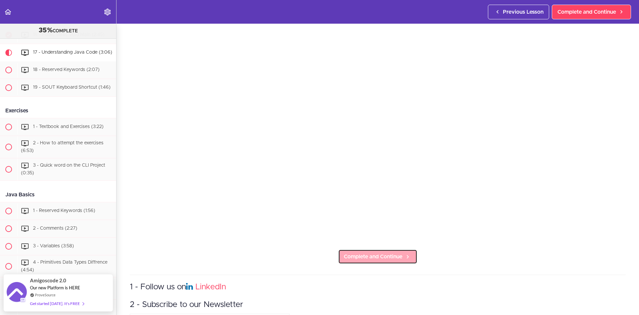
click at [365, 254] on span "Complete and Continue" at bounding box center [373, 256] width 59 height 8
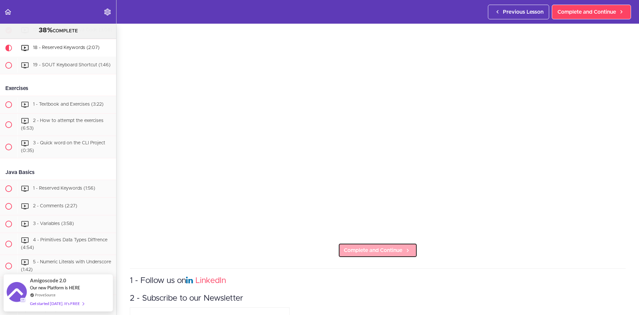
click at [397, 248] on span "Complete and Continue" at bounding box center [373, 250] width 59 height 8
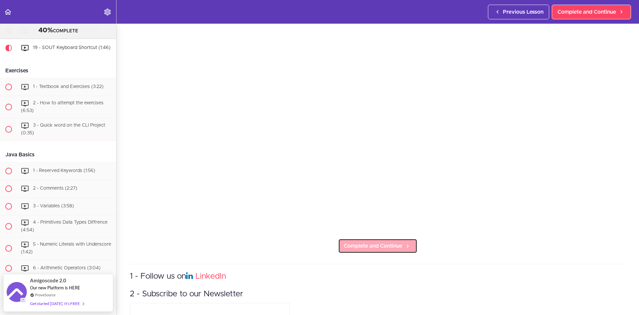
click at [394, 242] on span "Complete and Continue" at bounding box center [373, 246] width 59 height 8
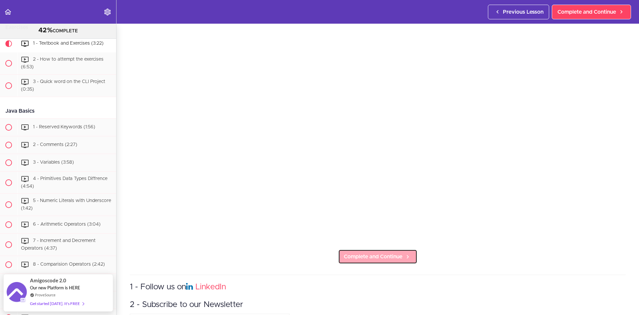
drag, startPoint x: 382, startPoint y: 253, endPoint x: 394, endPoint y: 233, distance: 23.5
click at [382, 253] on span "Complete and Continue" at bounding box center [373, 256] width 59 height 8
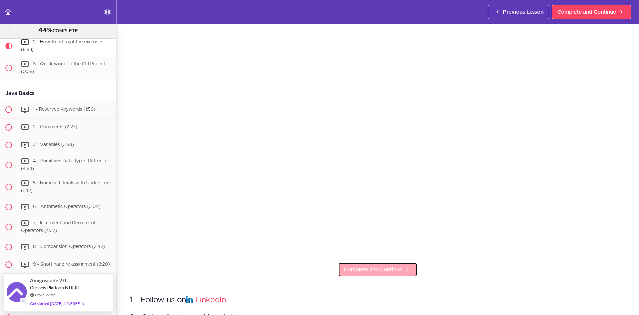
click at [388, 271] on link "Complete and Continue" at bounding box center [377, 269] width 79 height 15
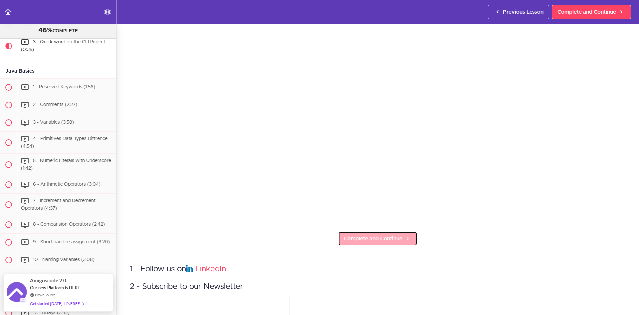
click at [385, 234] on span "Complete and Continue" at bounding box center [373, 238] width 59 height 8
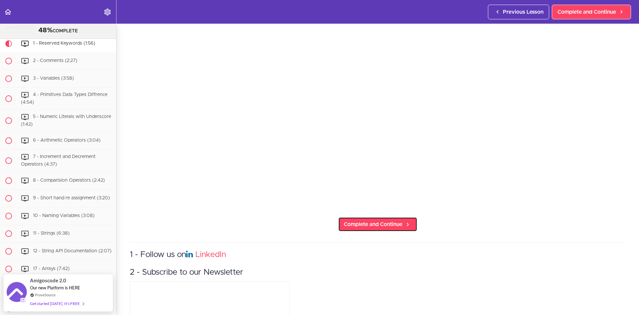
drag, startPoint x: 359, startPoint y: 218, endPoint x: 377, endPoint y: 202, distance: 23.6
click at [360, 220] on span "Complete and Continue" at bounding box center [373, 224] width 59 height 8
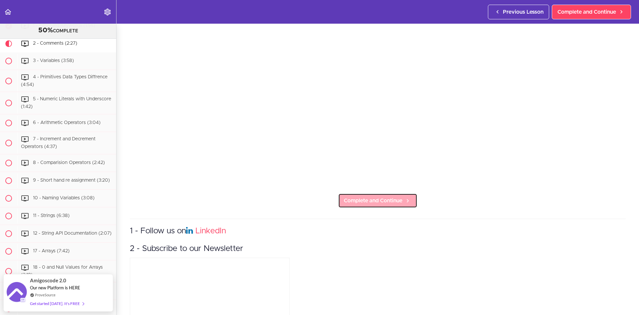
click at [398, 196] on span "Complete and Continue" at bounding box center [373, 200] width 59 height 8
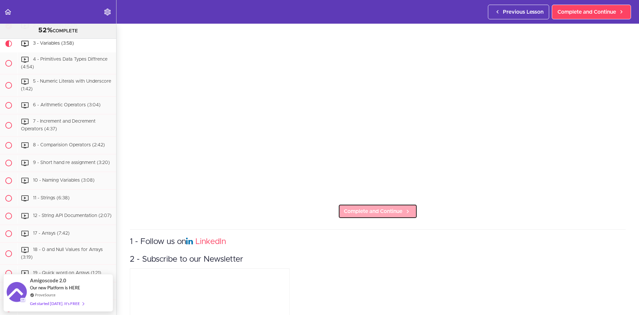
click at [396, 207] on span "Complete and Continue" at bounding box center [373, 211] width 59 height 8
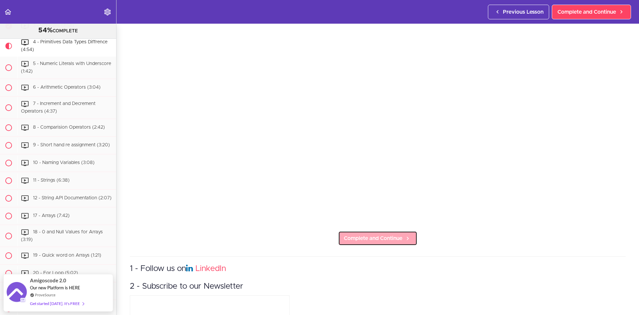
click at [391, 234] on span "Complete and Continue" at bounding box center [373, 238] width 59 height 8
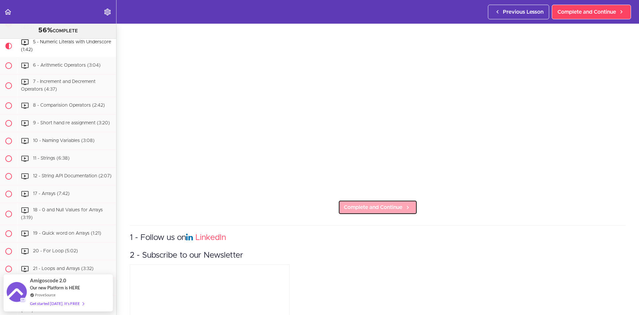
click at [396, 207] on span "Complete and Continue" at bounding box center [373, 207] width 59 height 8
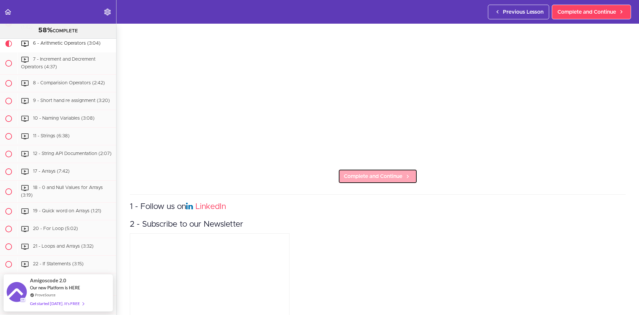
click at [401, 173] on link "Complete and Continue" at bounding box center [377, 176] width 79 height 15
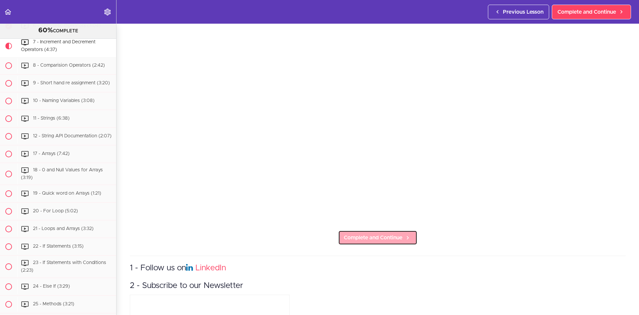
click at [362, 240] on link "Complete and Continue" at bounding box center [377, 237] width 79 height 15
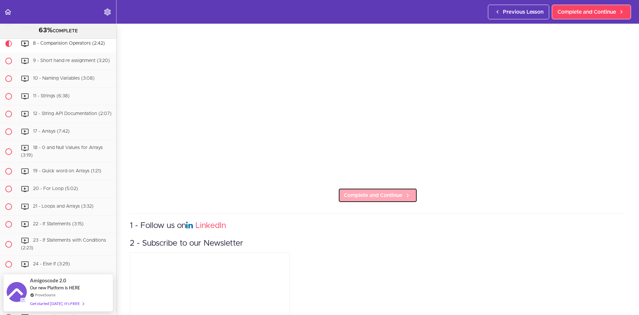
click at [390, 198] on link "Complete and Continue" at bounding box center [377, 195] width 79 height 15
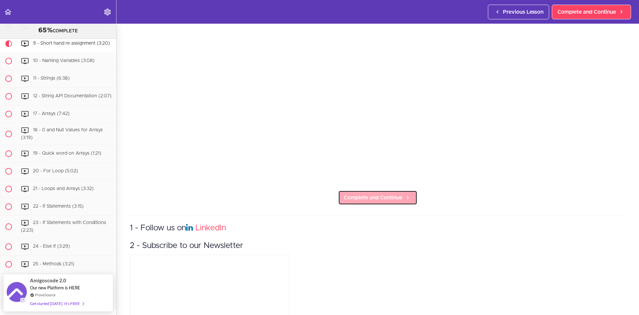
click at [384, 196] on span "Complete and Continue" at bounding box center [373, 197] width 59 height 8
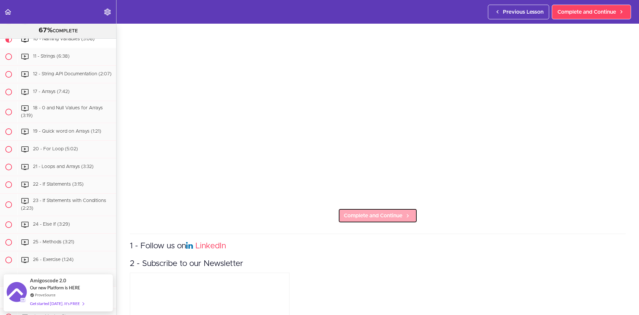
click at [381, 211] on span "Complete and Continue" at bounding box center [373, 215] width 59 height 8
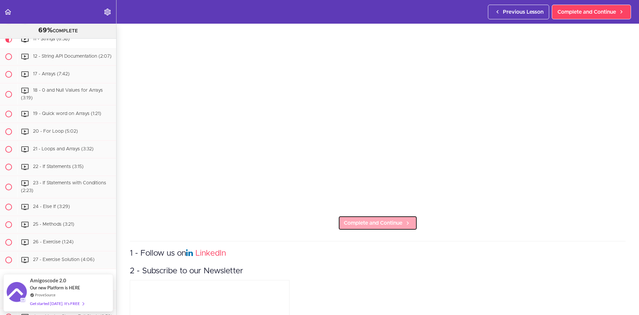
click at [396, 223] on span "Complete and Continue" at bounding box center [373, 223] width 59 height 8
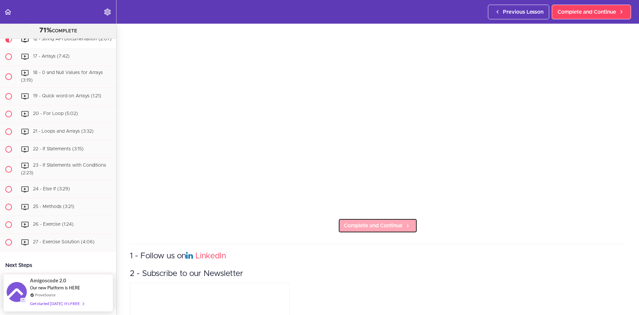
click at [390, 221] on span "Complete and Continue" at bounding box center [373, 225] width 59 height 8
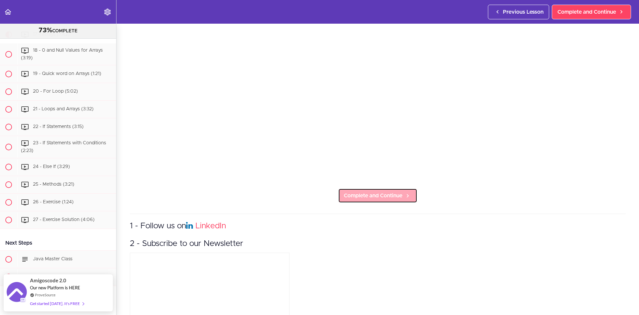
click at [404, 194] on icon at bounding box center [408, 195] width 8 height 7
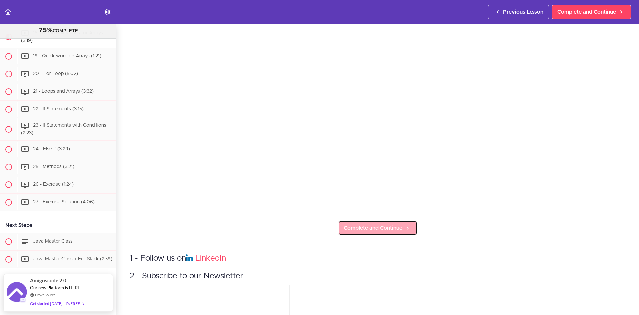
click at [399, 226] on span "Complete and Continue" at bounding box center [373, 228] width 59 height 8
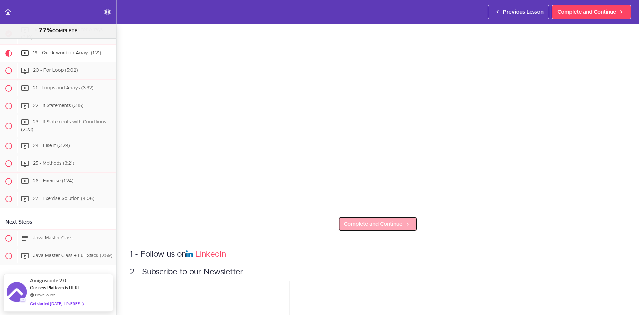
click at [405, 222] on icon at bounding box center [408, 223] width 8 height 7
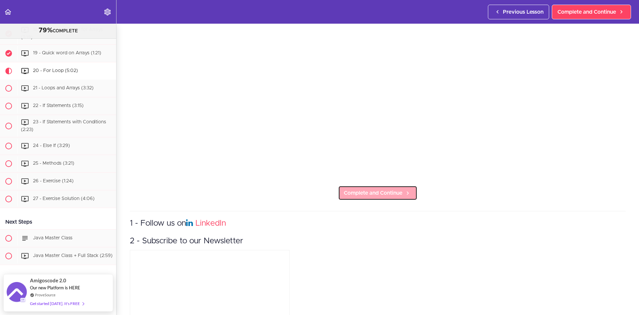
click at [389, 189] on span "Complete and Continue" at bounding box center [373, 193] width 59 height 8
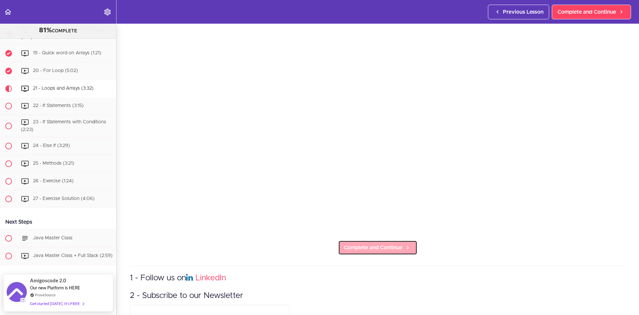
click at [395, 246] on span "Complete and Continue" at bounding box center [373, 247] width 59 height 8
click at [398, 242] on span "Complete and Continue" at bounding box center [373, 246] width 59 height 8
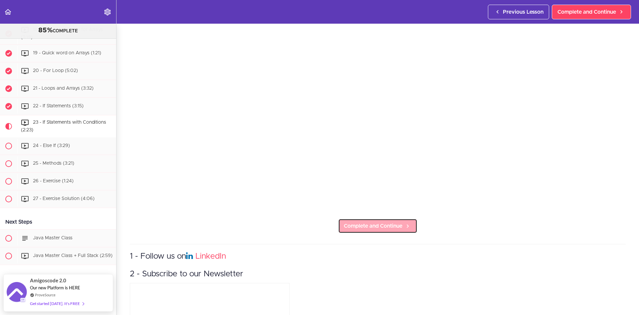
click at [411, 221] on link "Complete and Continue" at bounding box center [377, 225] width 79 height 15
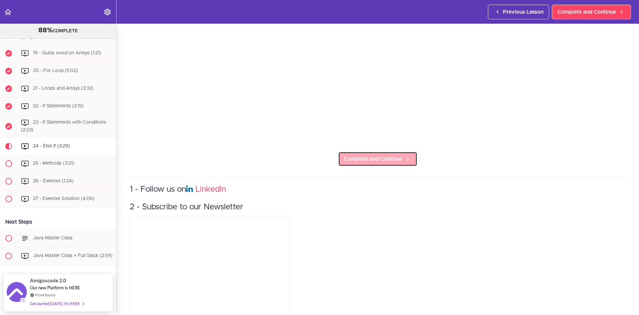
click at [397, 157] on span "Complete and Continue" at bounding box center [373, 159] width 59 height 8
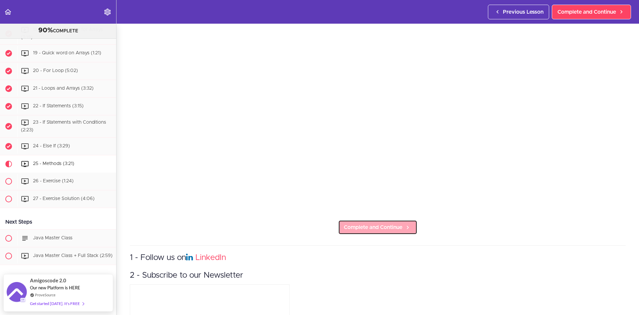
click at [397, 225] on span "Complete and Continue" at bounding box center [373, 227] width 59 height 8
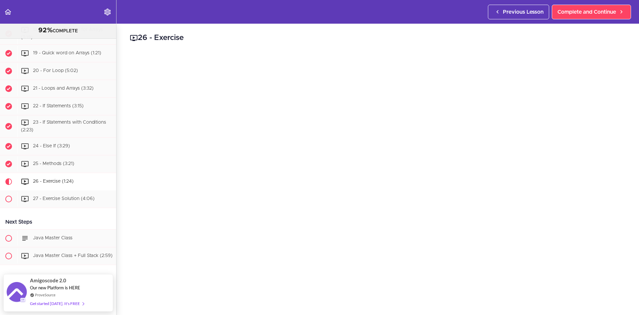
drag, startPoint x: 638, startPoint y: 0, endPoint x: 432, endPoint y: 42, distance: 210.7
click at [432, 42] on h2 "26 - Exercise" at bounding box center [378, 37] width 496 height 11
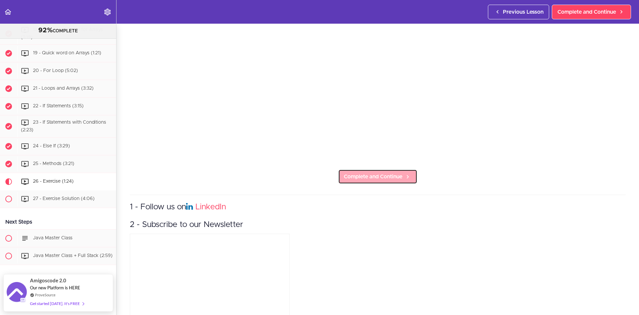
click at [398, 175] on span "Complete and Continue" at bounding box center [373, 176] width 59 height 8
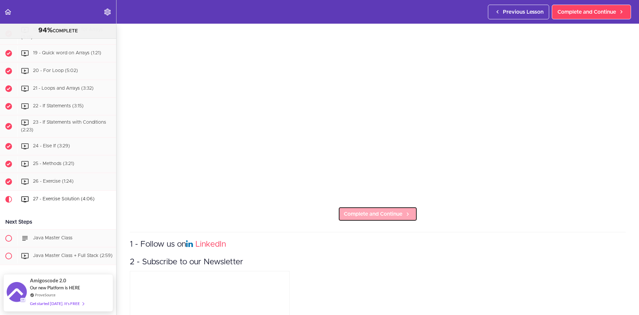
click at [398, 210] on span "Complete and Continue" at bounding box center [373, 214] width 59 height 8
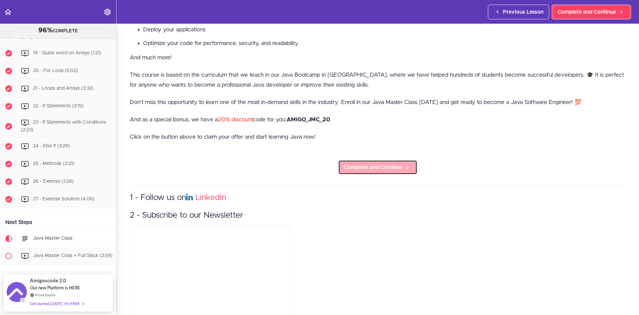
click at [387, 166] on span "Complete and Continue" at bounding box center [373, 167] width 59 height 8
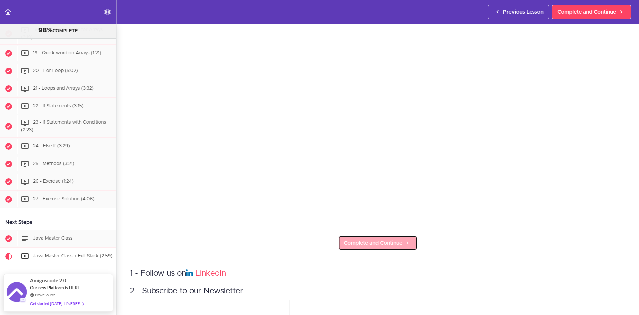
click at [405, 241] on icon at bounding box center [408, 242] width 8 height 7
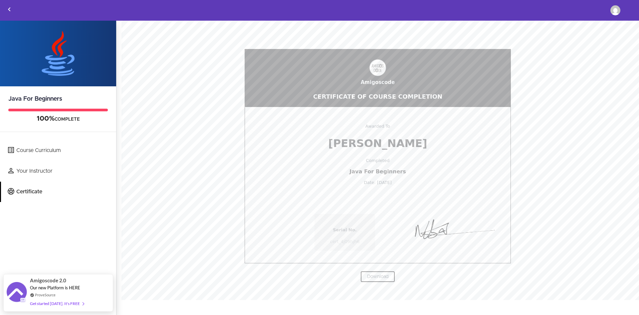
click at [375, 275] on link "Download" at bounding box center [377, 276] width 35 height 11
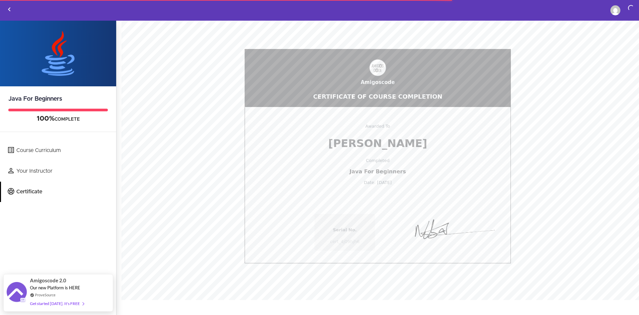
scroll to position [5, 0]
